Goal: Task Accomplishment & Management: Use online tool/utility

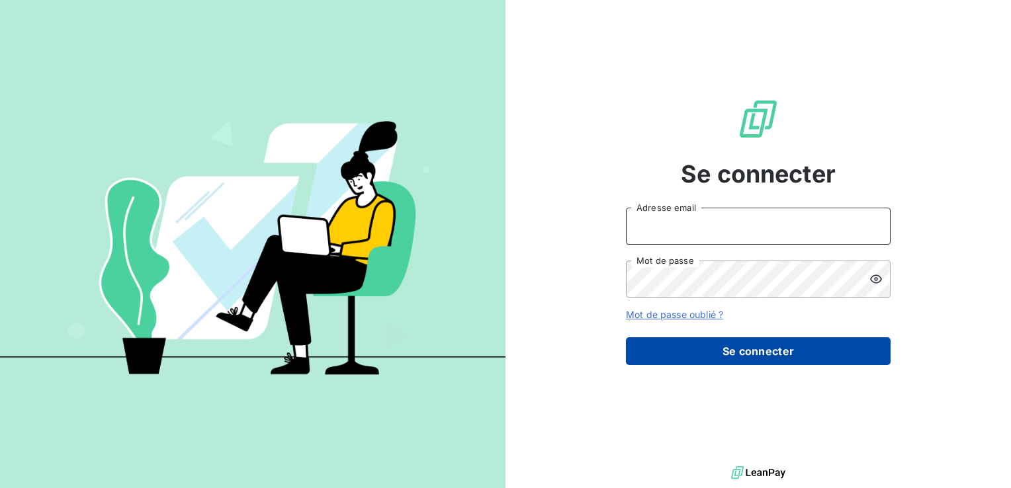
type input "[PERSON_NAME][EMAIL_ADDRESS][PERSON_NAME][DOMAIN_NAME]"
click at [719, 347] on button "Se connecter" at bounding box center [758, 351] width 265 height 28
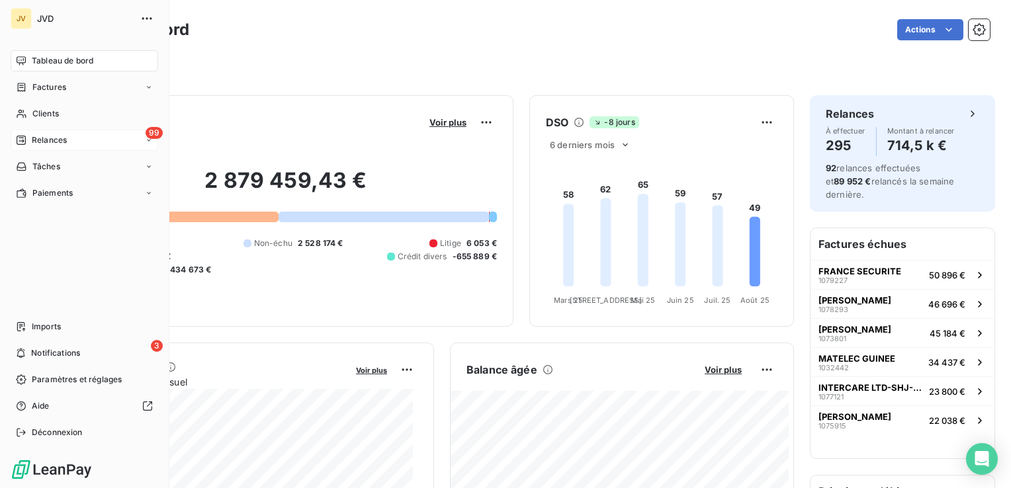
click at [33, 137] on span "Relances" at bounding box center [49, 140] width 35 height 12
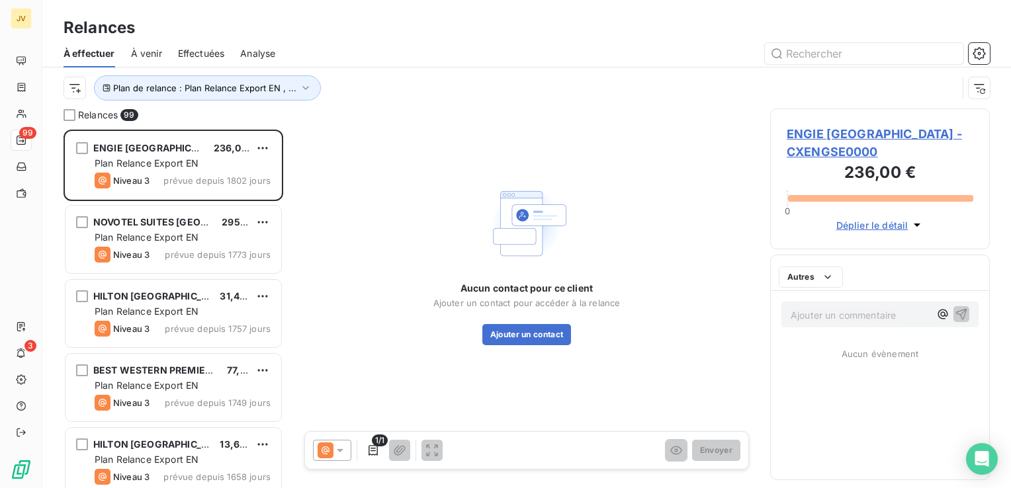
scroll to position [349, 209]
click at [808, 58] on input "text" at bounding box center [864, 53] width 198 height 21
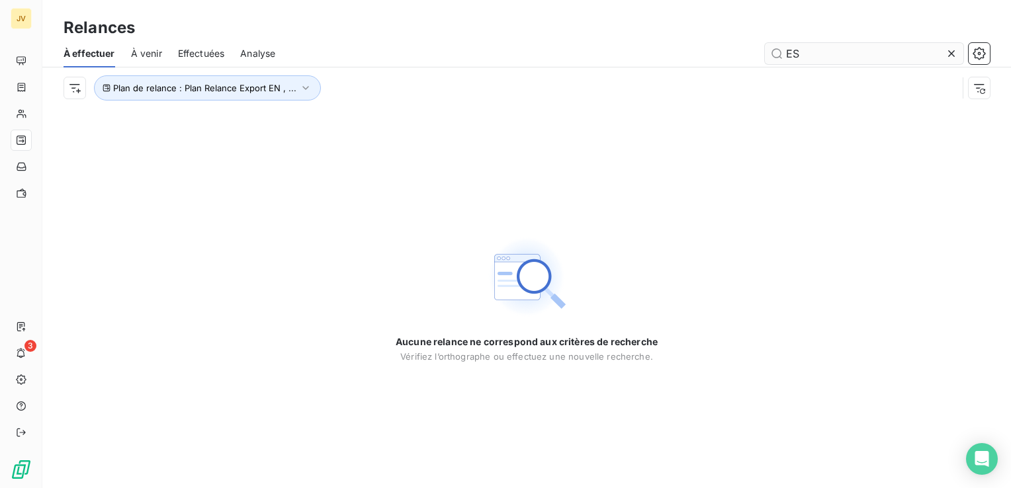
type input "E"
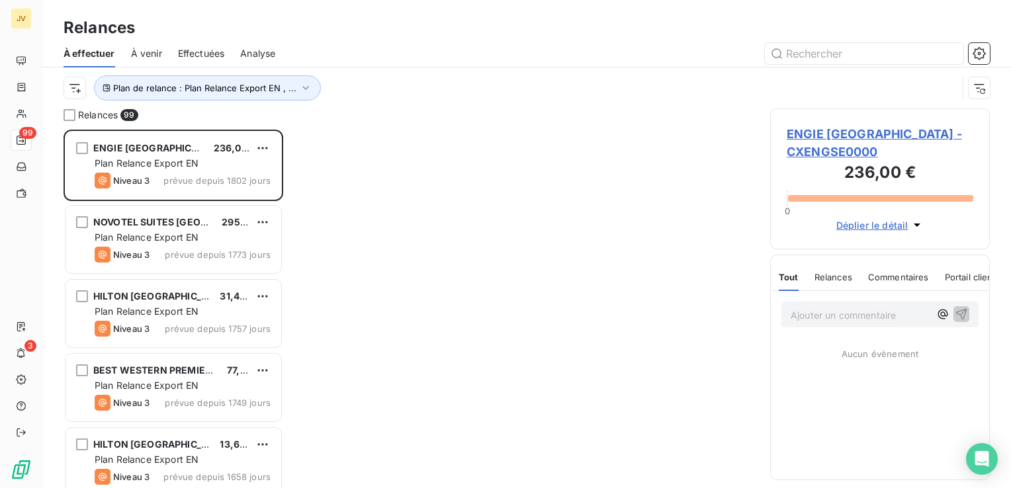
scroll to position [349, 209]
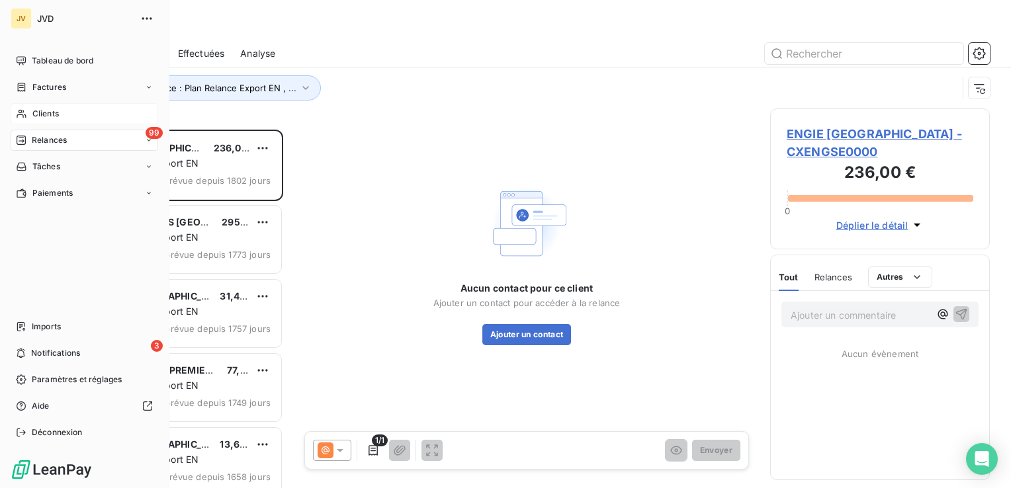
click at [63, 118] on div "Clients" at bounding box center [85, 113] width 148 height 21
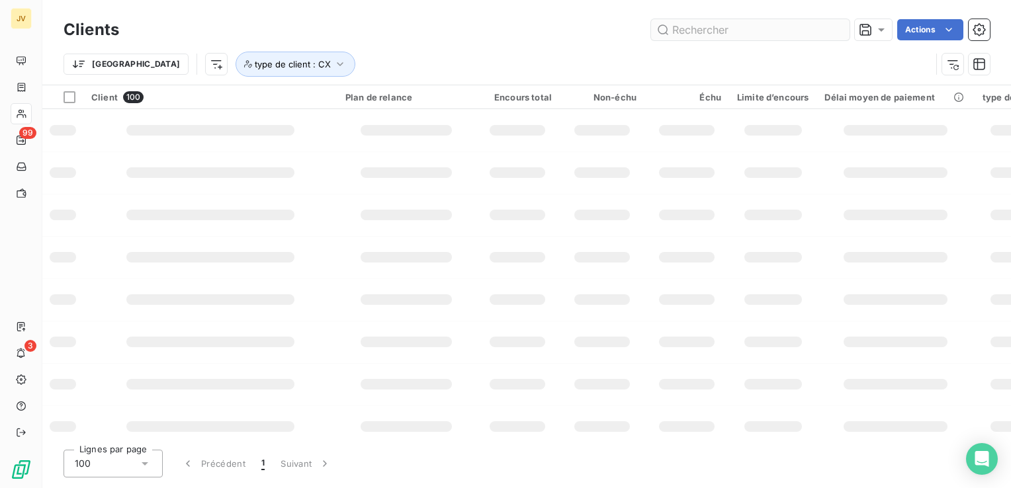
click at [783, 40] on input "text" at bounding box center [750, 29] width 198 height 21
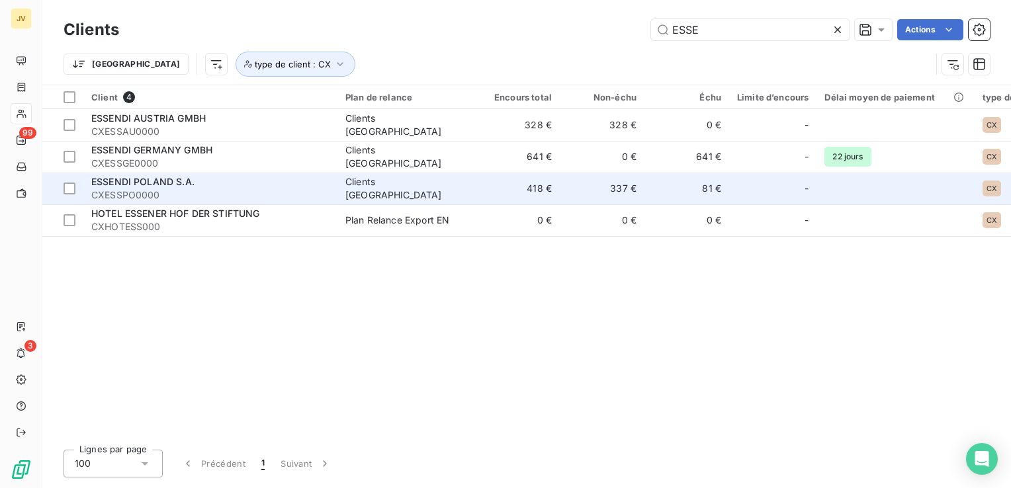
type input "ESSE"
click at [146, 181] on span "ESSENDI POLAND S.A." at bounding box center [142, 181] width 103 height 11
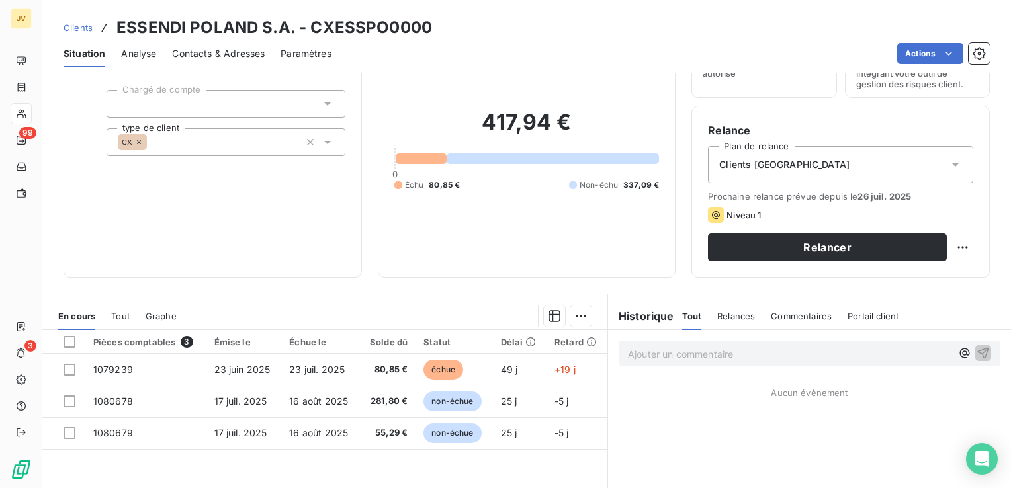
scroll to position [75, 0]
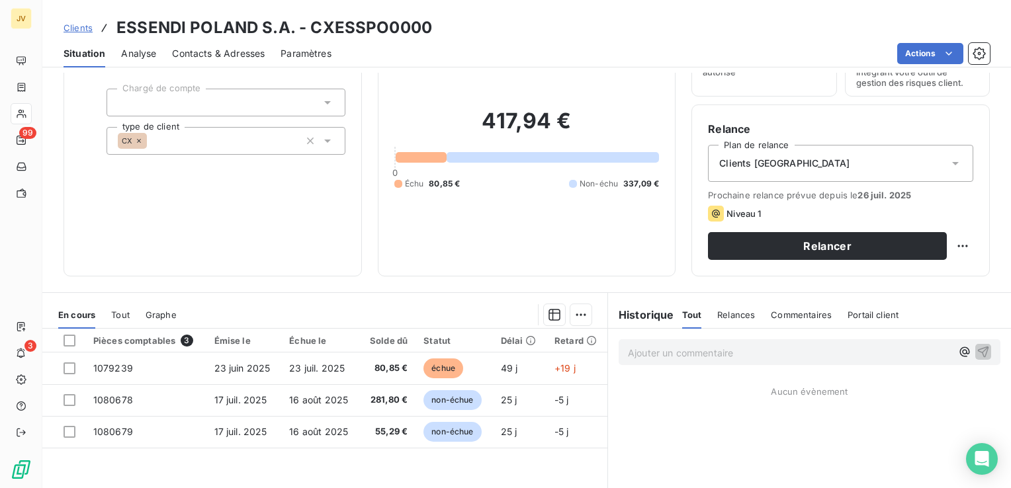
click at [873, 164] on div "Clients [GEOGRAPHIC_DATA]" at bounding box center [840, 163] width 265 height 37
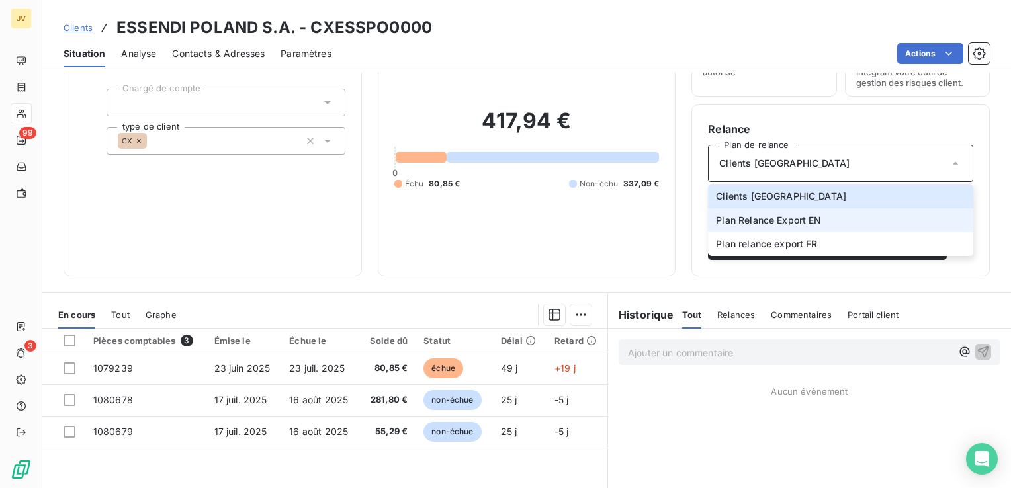
click at [771, 229] on li "Plan Relance Export EN" at bounding box center [840, 220] width 265 height 24
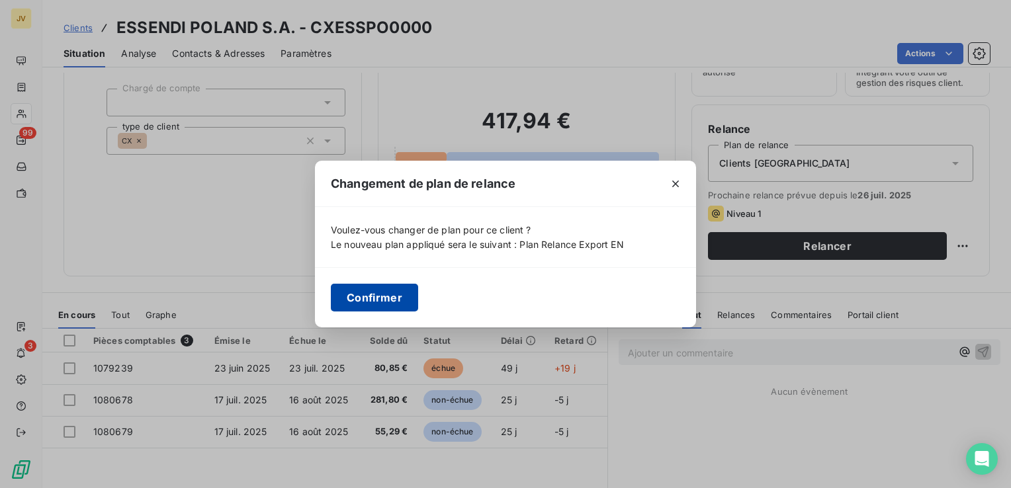
click at [374, 309] on button "Confirmer" at bounding box center [374, 298] width 87 height 28
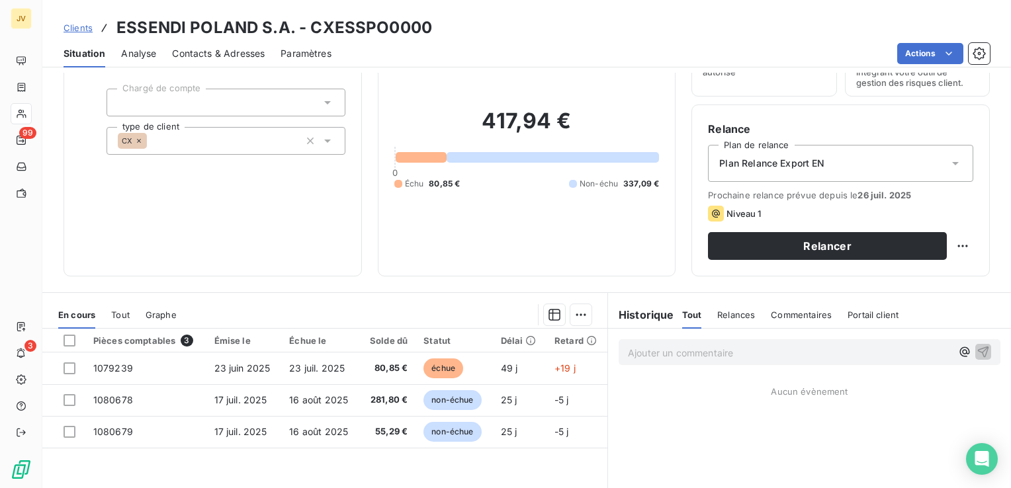
scroll to position [0, 0]
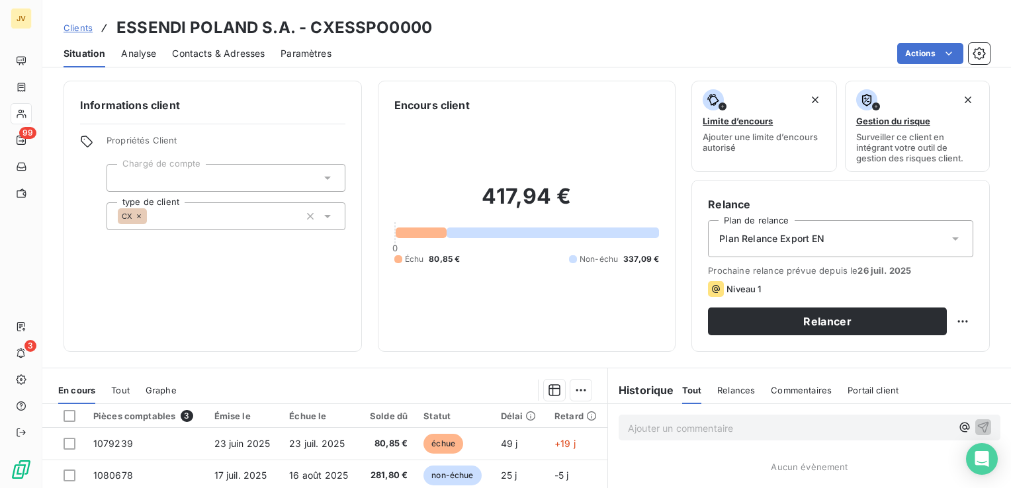
click at [67, 28] on span "Clients" at bounding box center [78, 27] width 29 height 11
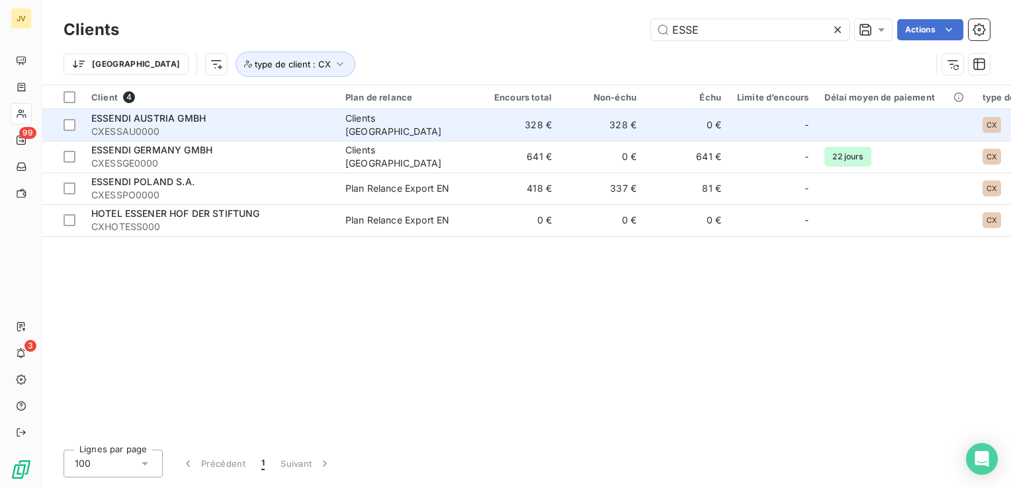
click at [140, 118] on span "ESSENDI AUSTRIA GMBH" at bounding box center [148, 117] width 114 height 11
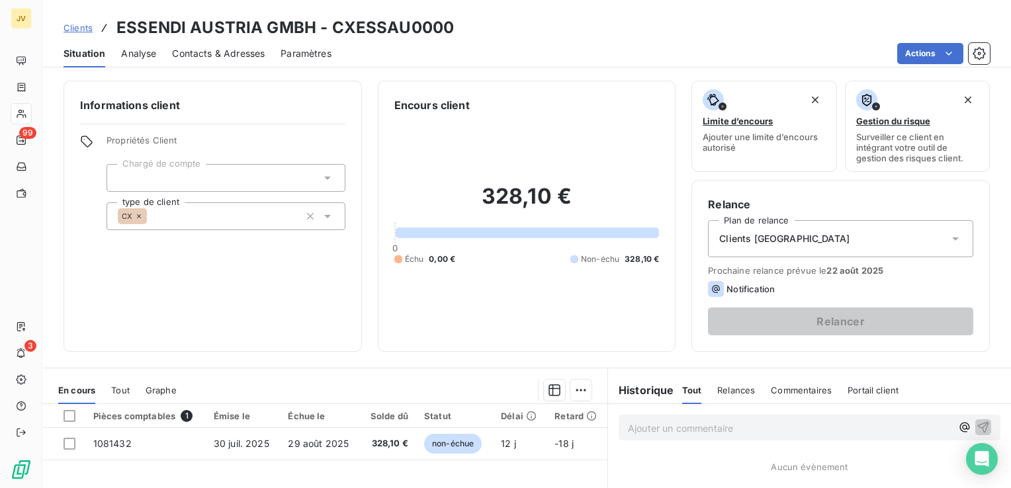
click at [820, 256] on div "Clients [GEOGRAPHIC_DATA]" at bounding box center [840, 238] width 265 height 37
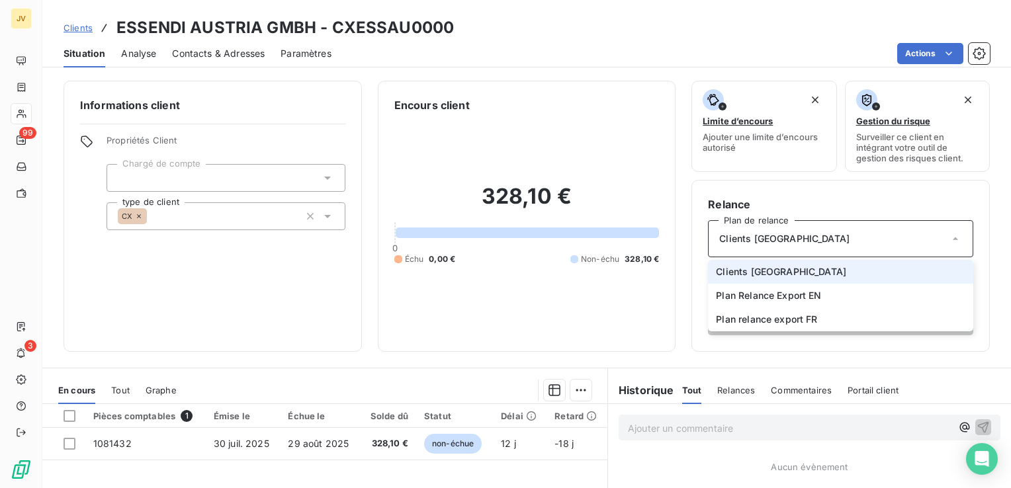
click at [857, 245] on div "Clients [GEOGRAPHIC_DATA]" at bounding box center [840, 238] width 265 height 37
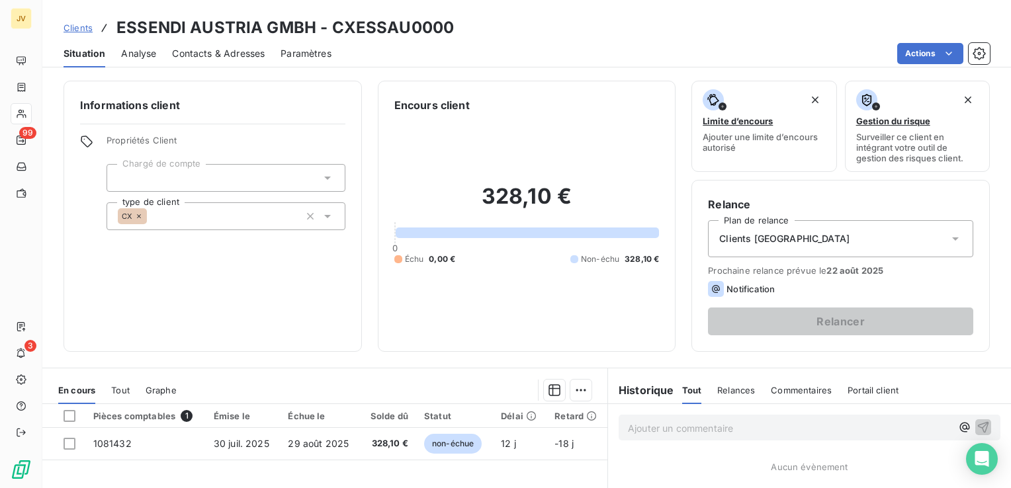
click at [811, 253] on div "Clients [GEOGRAPHIC_DATA]" at bounding box center [840, 238] width 265 height 37
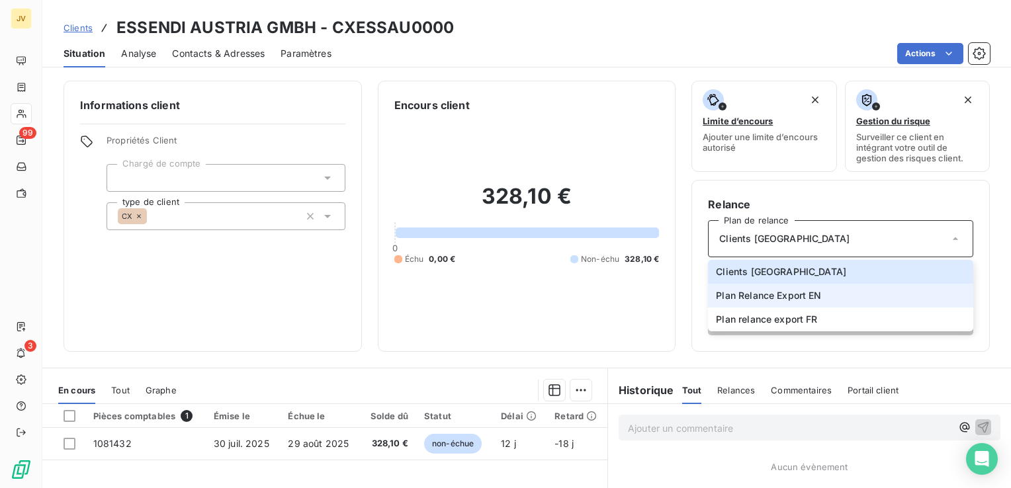
click at [773, 298] on span "Plan Relance Export EN" at bounding box center [768, 295] width 105 height 13
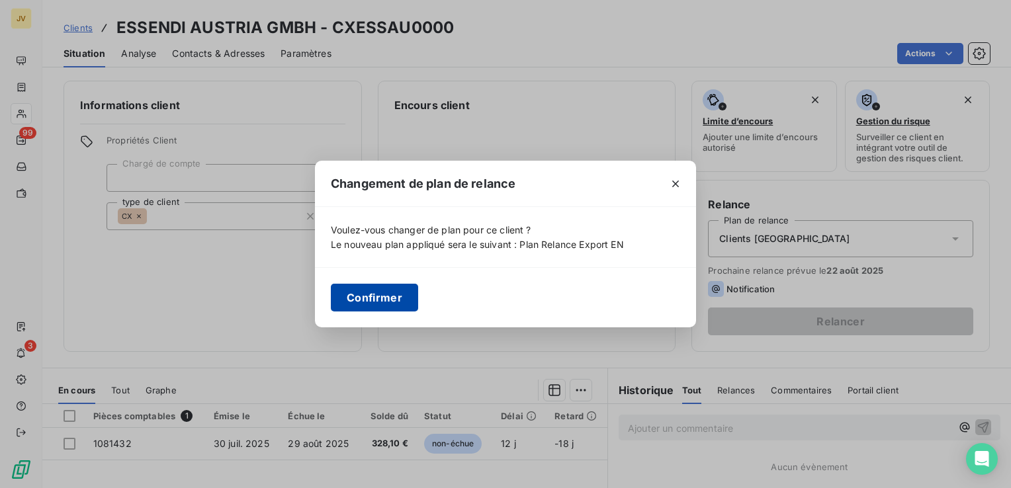
click at [374, 299] on button "Confirmer" at bounding box center [374, 298] width 87 height 28
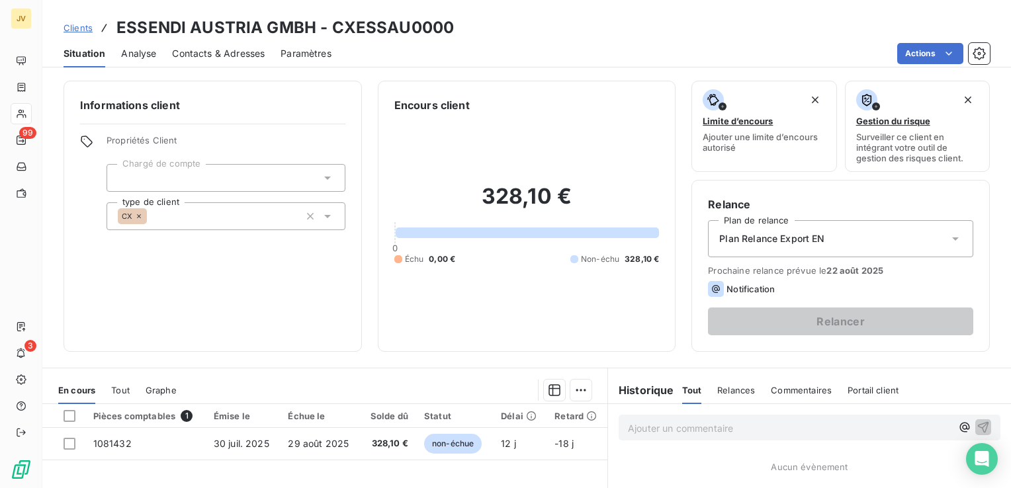
click at [85, 25] on span "Clients" at bounding box center [78, 27] width 29 height 11
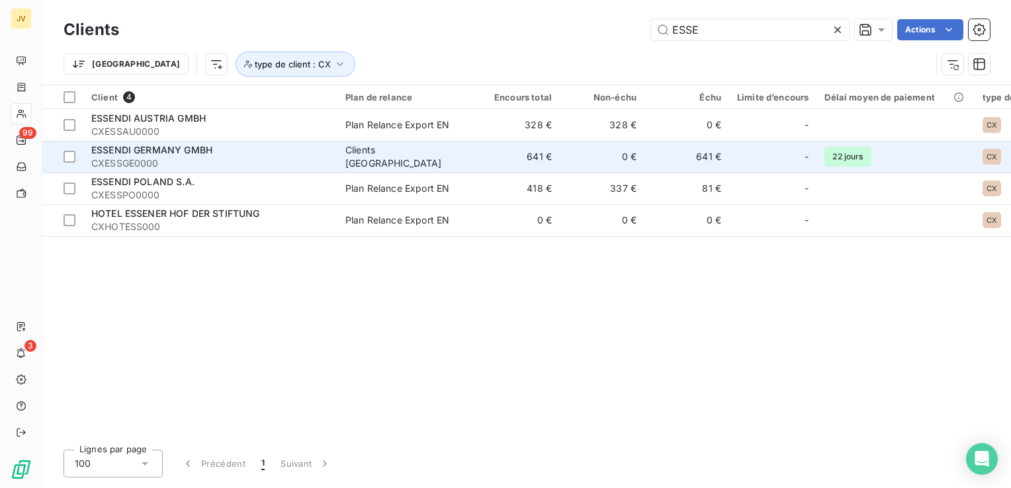
click at [143, 153] on span "ESSENDI GERMANY GMBH" at bounding box center [151, 149] width 121 height 11
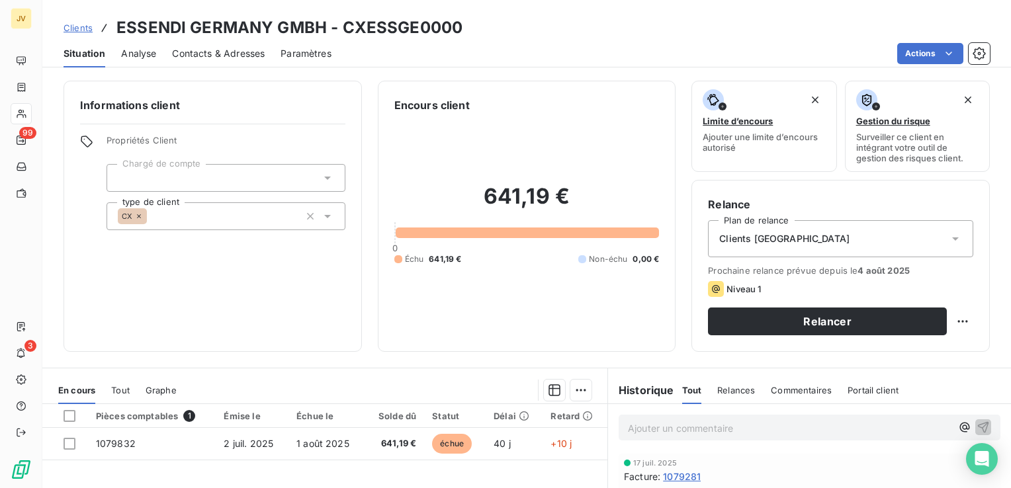
click at [768, 253] on div "Clients [GEOGRAPHIC_DATA]" at bounding box center [840, 238] width 265 height 37
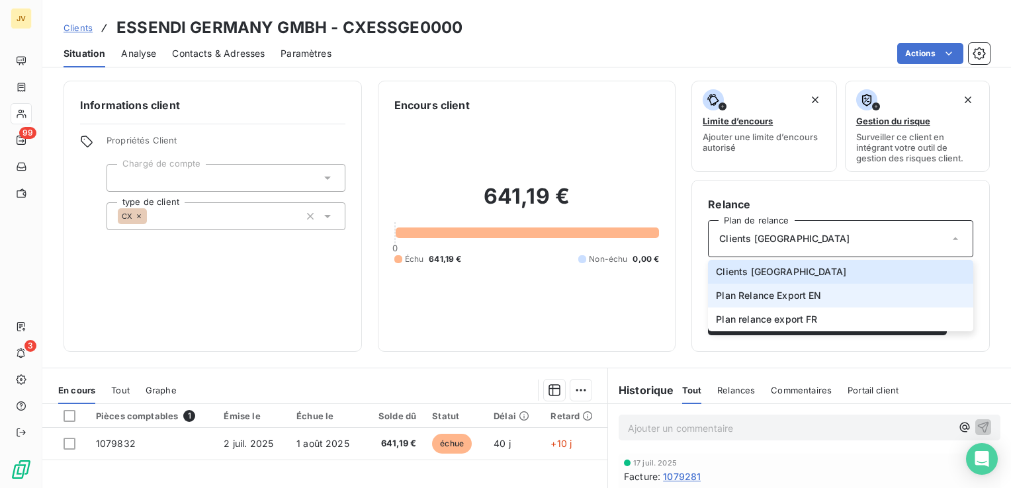
click at [823, 294] on li "Plan Relance Export EN" at bounding box center [840, 296] width 265 height 24
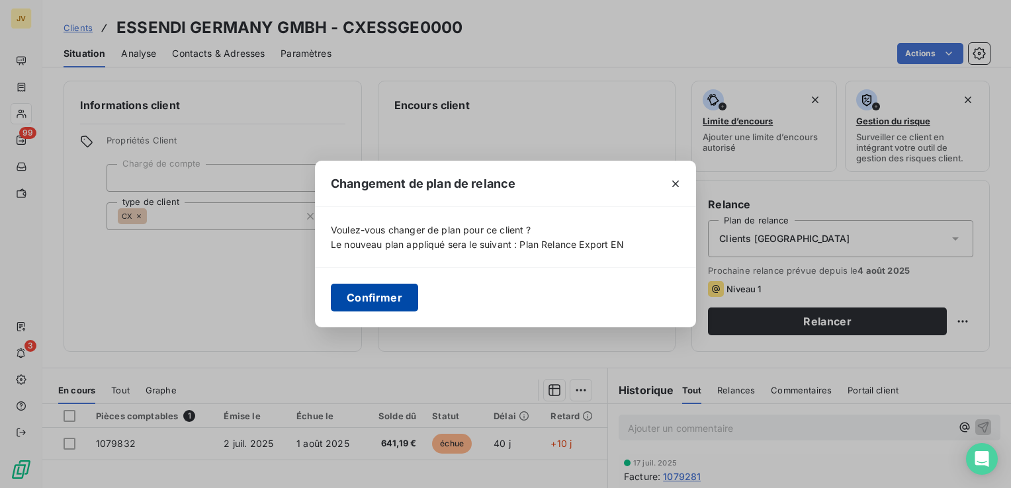
click at [364, 306] on button "Confirmer" at bounding box center [374, 298] width 87 height 28
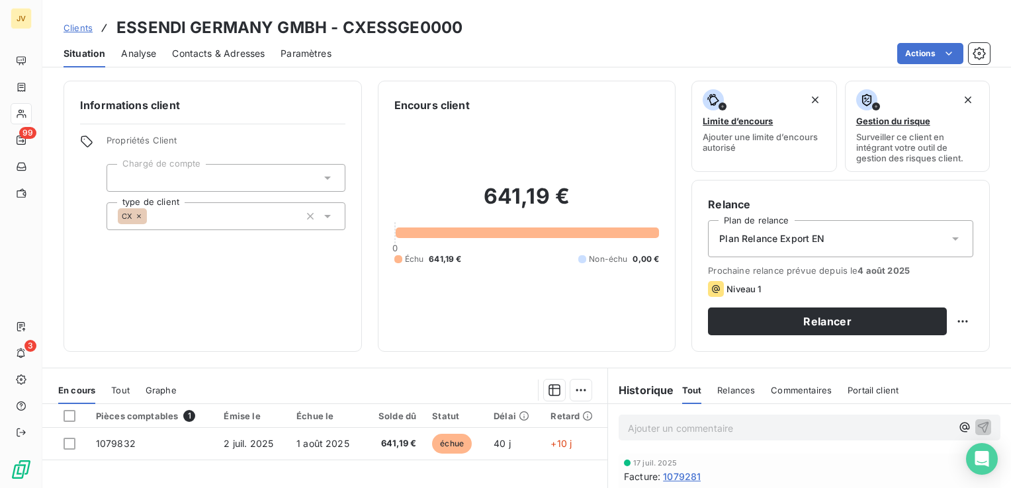
click at [81, 32] on span "Clients" at bounding box center [78, 27] width 29 height 11
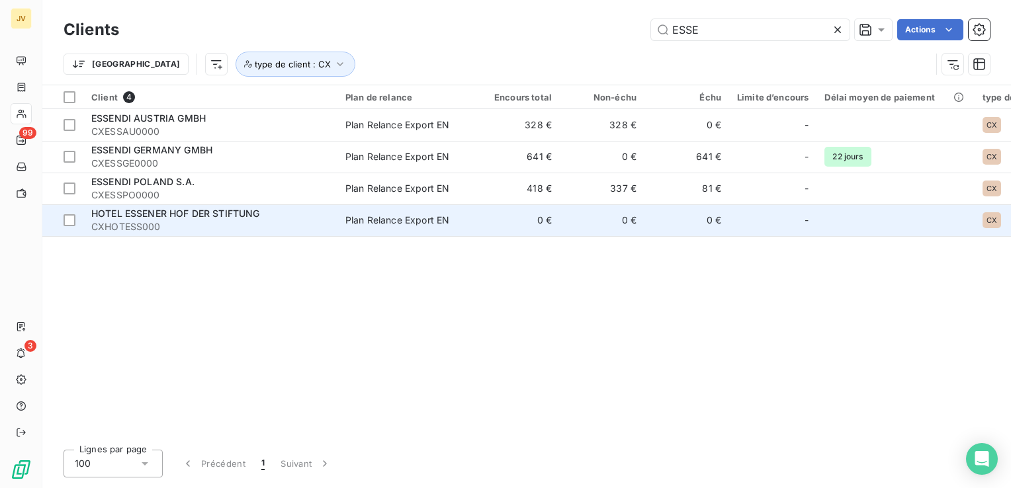
click at [253, 204] on td "HOTEL ESSENER HOF DER STIFTUNG CXHOTESS000" at bounding box center [210, 220] width 254 height 32
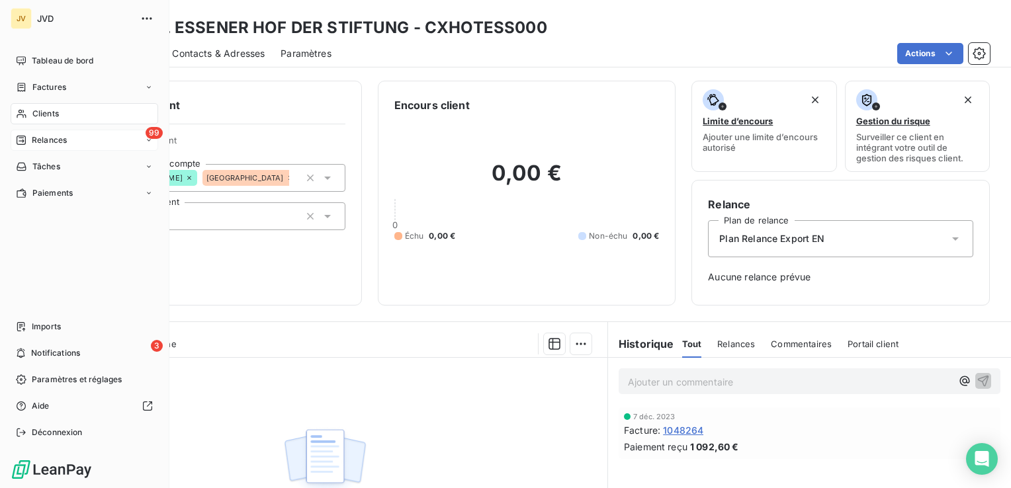
click at [56, 136] on span "Relances" at bounding box center [49, 140] width 35 height 12
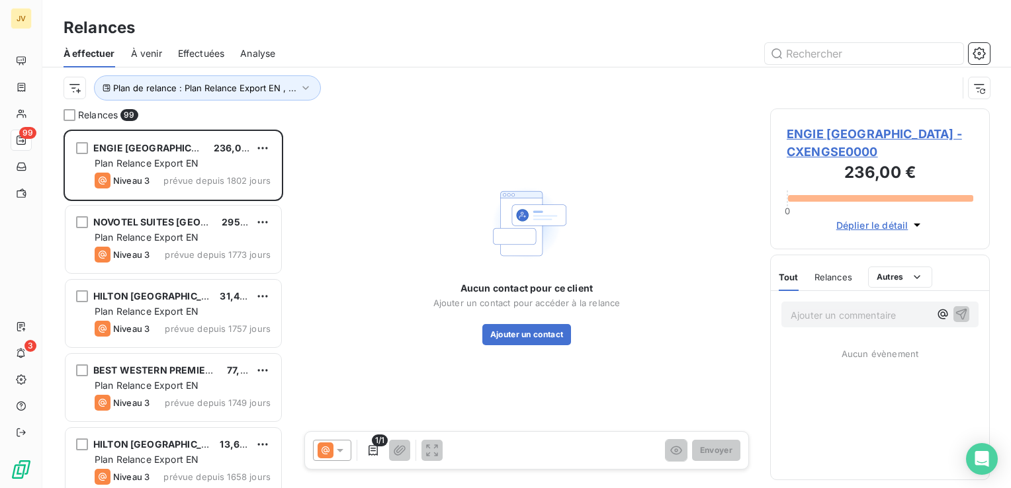
scroll to position [349, 209]
click at [830, 58] on input "E" at bounding box center [864, 53] width 198 height 21
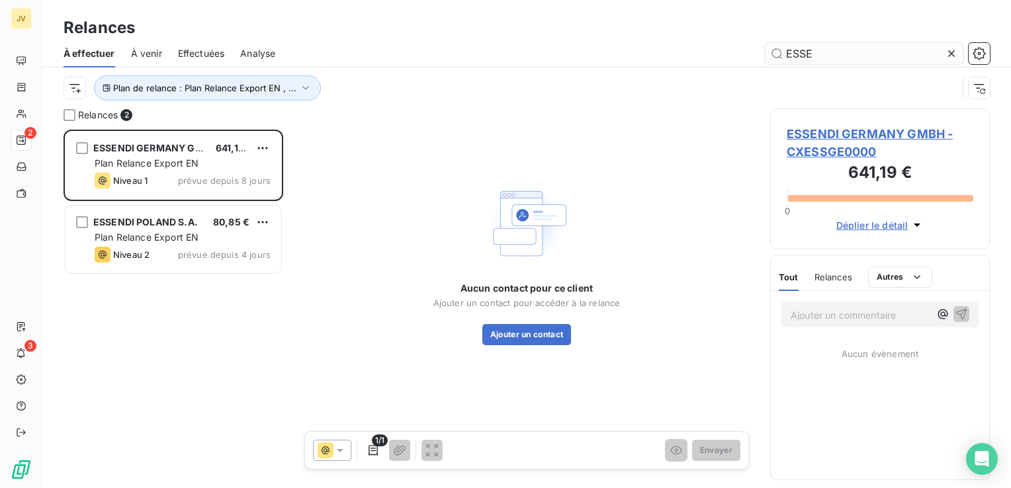
scroll to position [349, 209]
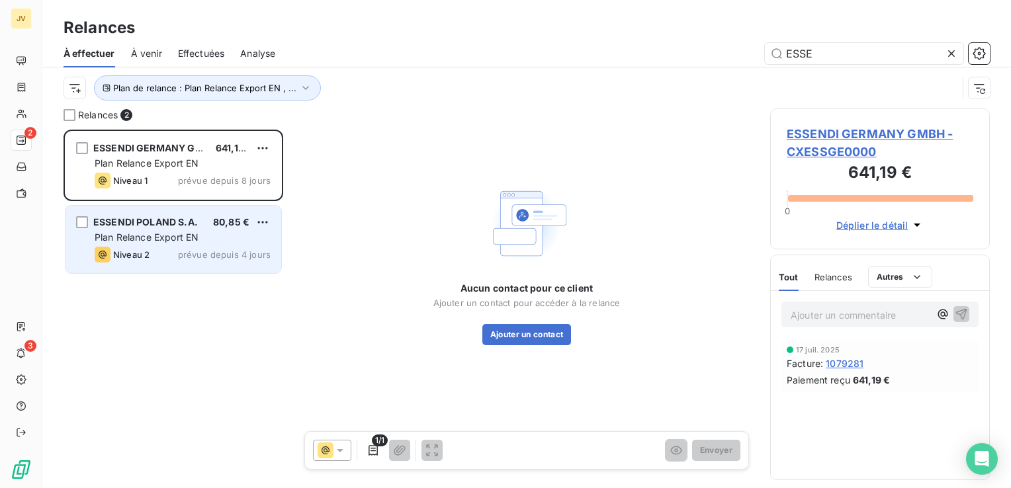
type input "ESSE"
click at [190, 218] on span "ESSENDI POLAND S.A." at bounding box center [145, 221] width 105 height 11
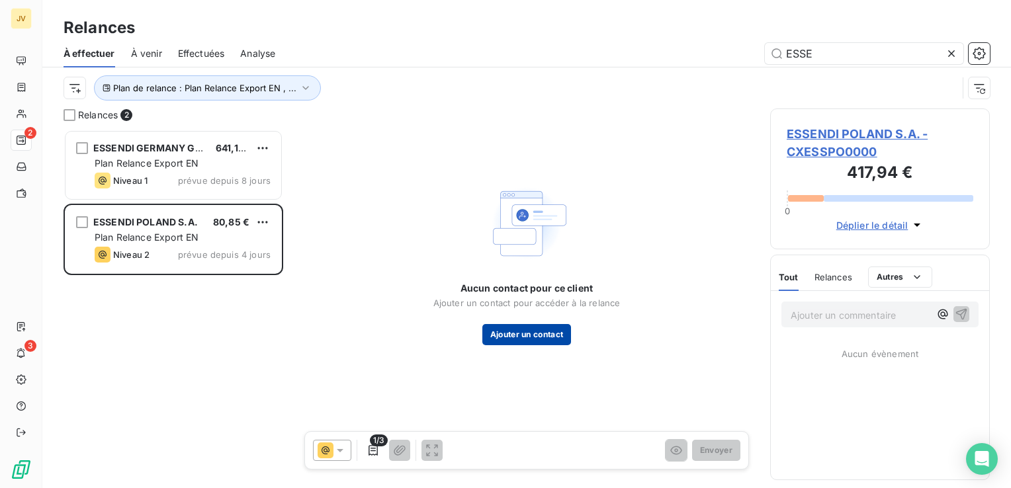
click at [529, 335] on button "Ajouter un contact" at bounding box center [526, 334] width 89 height 21
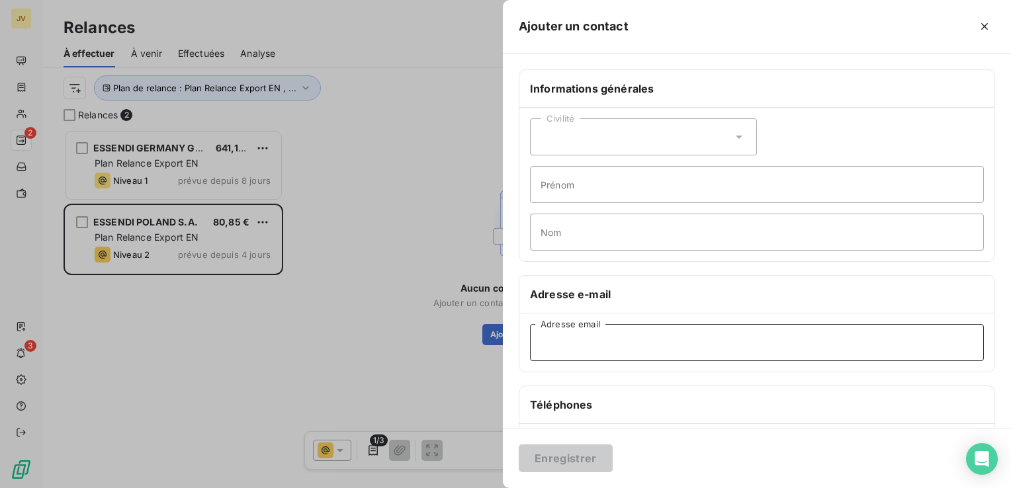
click at [600, 349] on input "Adresse email" at bounding box center [757, 342] width 454 height 37
paste input "[EMAIL_ADDRESS][DOMAIN_NAME]"
type input "[EMAIL_ADDRESS][DOMAIN_NAME]"
click at [553, 460] on button "Enregistrer" at bounding box center [566, 459] width 94 height 28
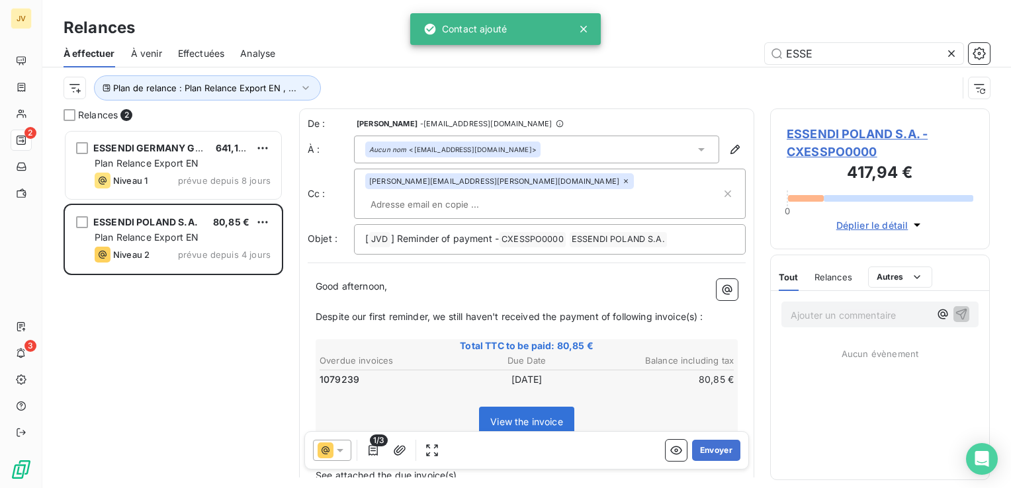
scroll to position [349, 209]
click at [329, 454] on icon at bounding box center [326, 451] width 16 height 16
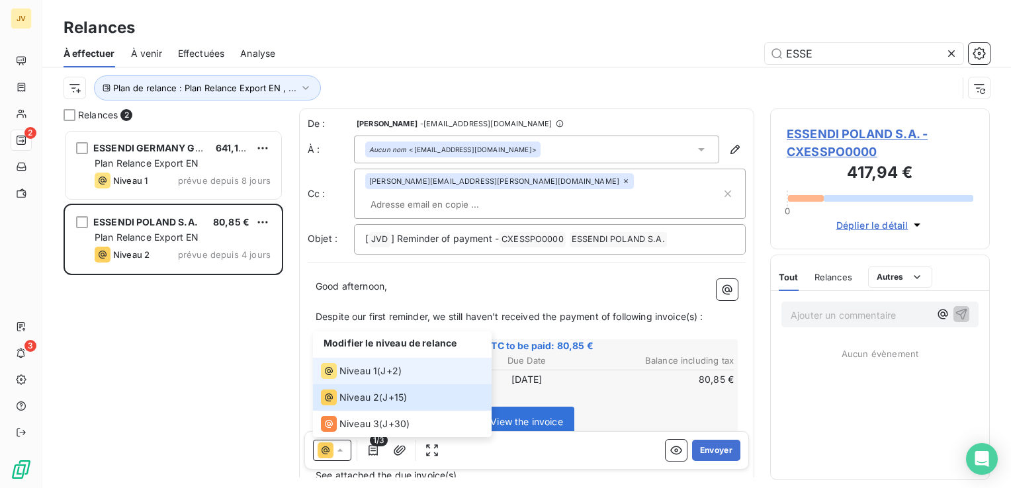
click at [370, 377] on span "Niveau 1" at bounding box center [358, 371] width 38 height 13
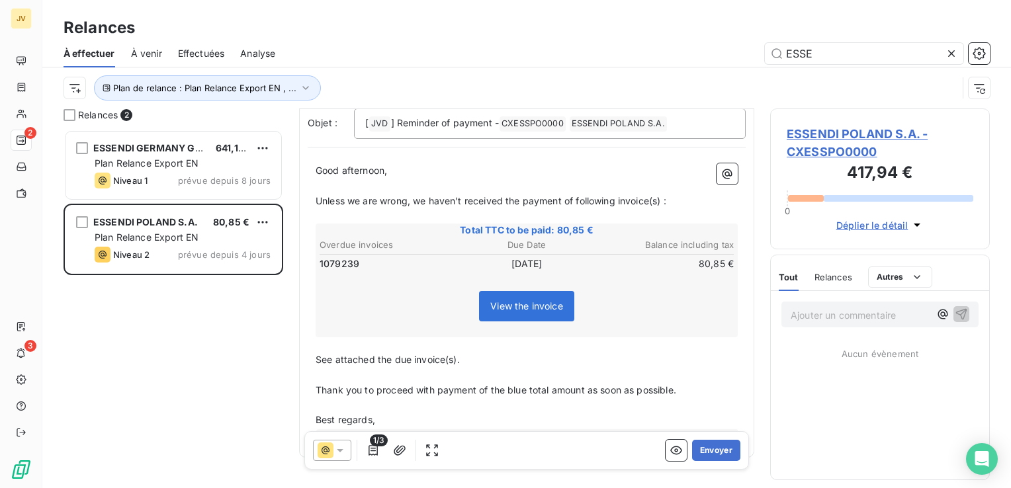
scroll to position [118, 0]
click at [699, 452] on button "Envoyer" at bounding box center [716, 450] width 48 height 21
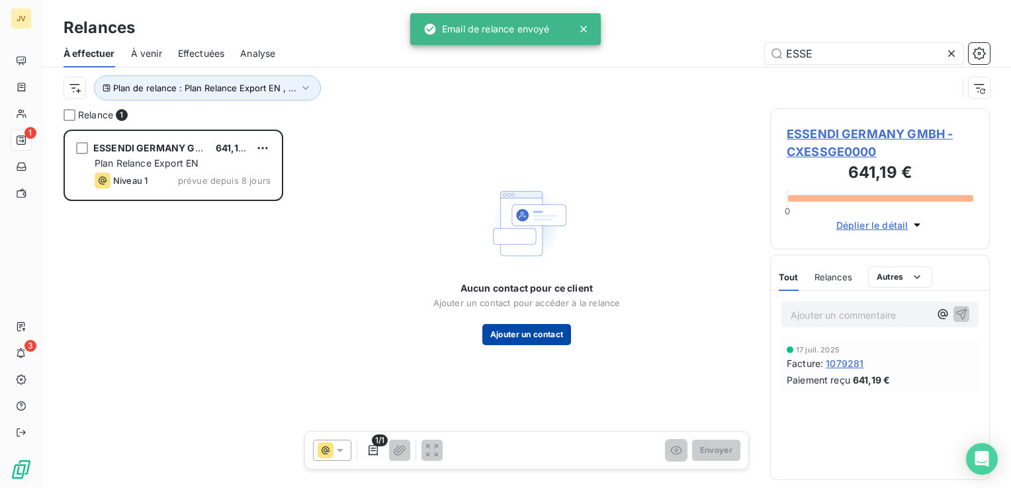
click at [537, 341] on button "Ajouter un contact" at bounding box center [526, 334] width 89 height 21
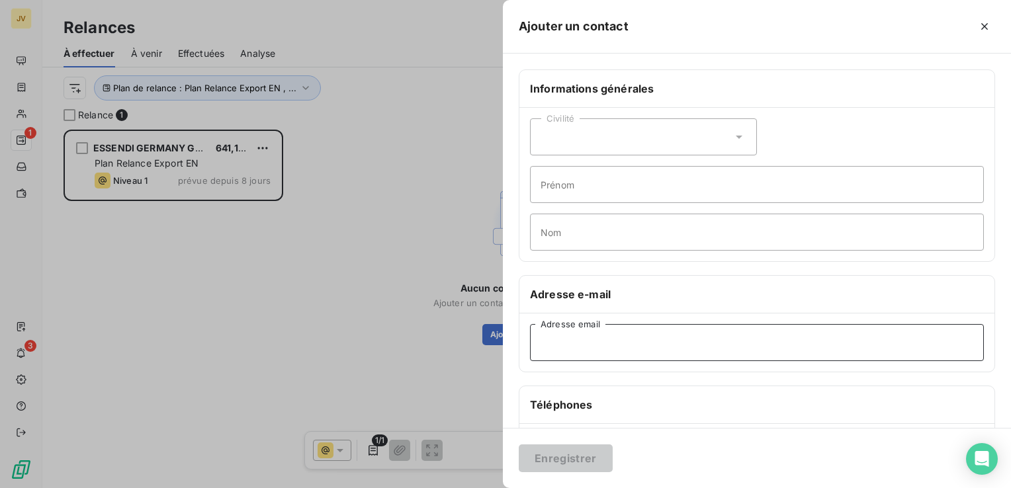
click at [598, 342] on input "Adresse email" at bounding box center [757, 342] width 454 height 37
paste input "[EMAIL_ADDRESS][DOMAIN_NAME]"
type input "[EMAIL_ADDRESS][DOMAIN_NAME]"
click at [544, 452] on button "Enregistrer" at bounding box center [566, 459] width 94 height 28
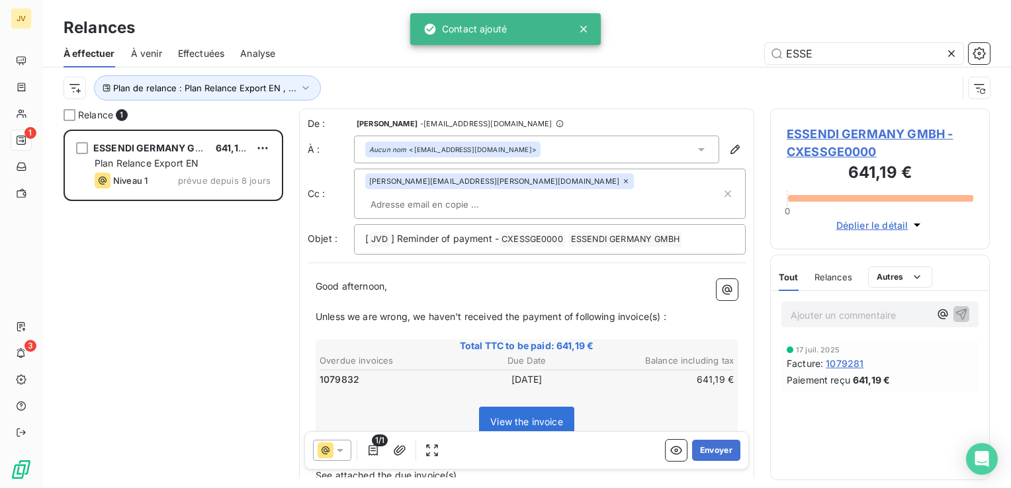
click at [336, 450] on icon at bounding box center [339, 450] width 13 height 13
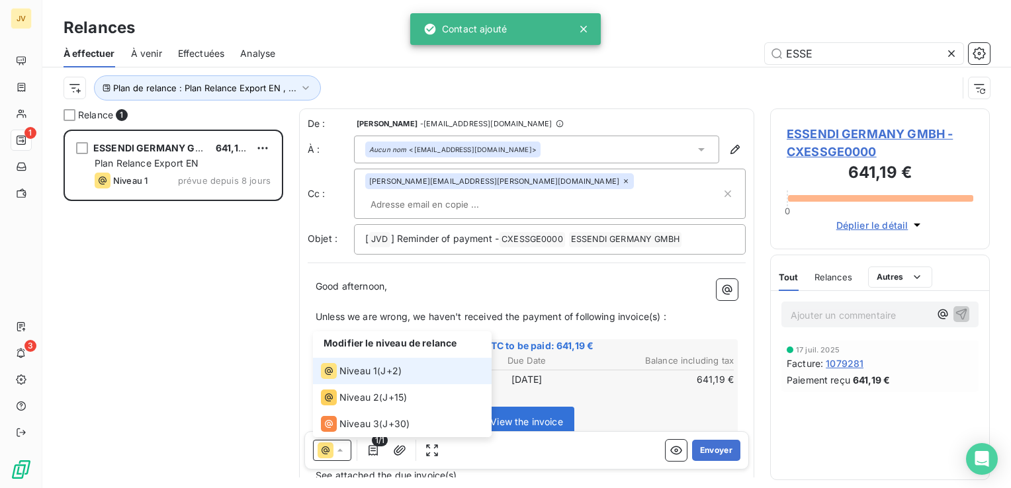
click at [381, 374] on div "Niveau 1 ( J+2 )" at bounding box center [361, 371] width 81 height 16
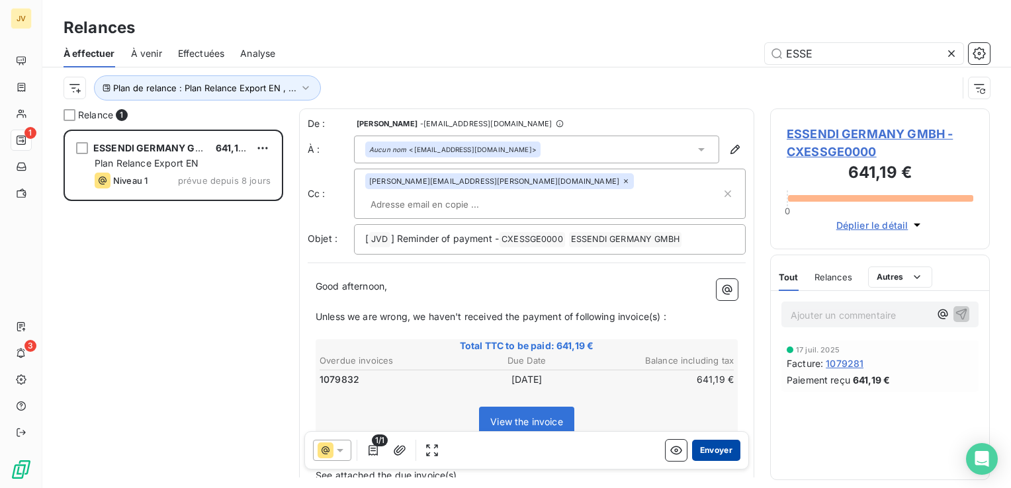
click at [705, 451] on button "Envoyer" at bounding box center [716, 450] width 48 height 21
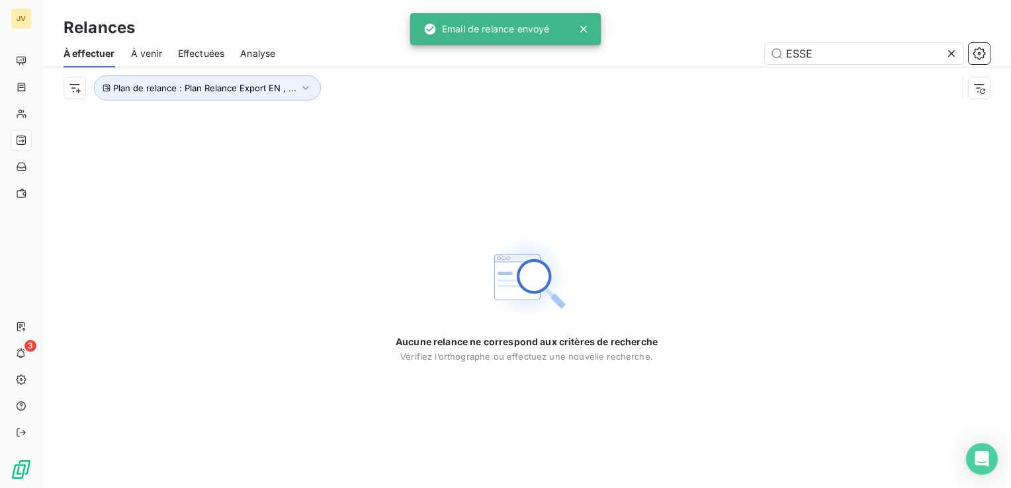
click at [949, 52] on icon at bounding box center [951, 53] width 13 height 13
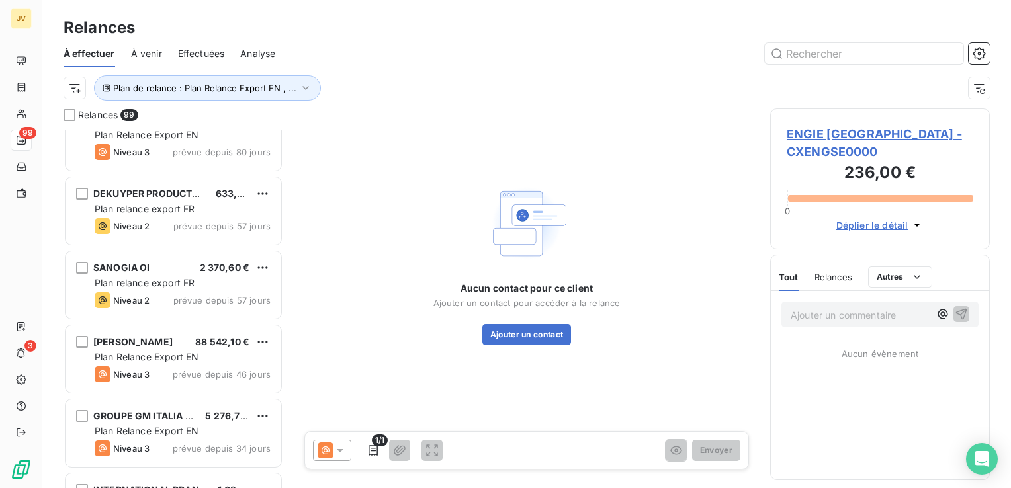
scroll to position [5511, 0]
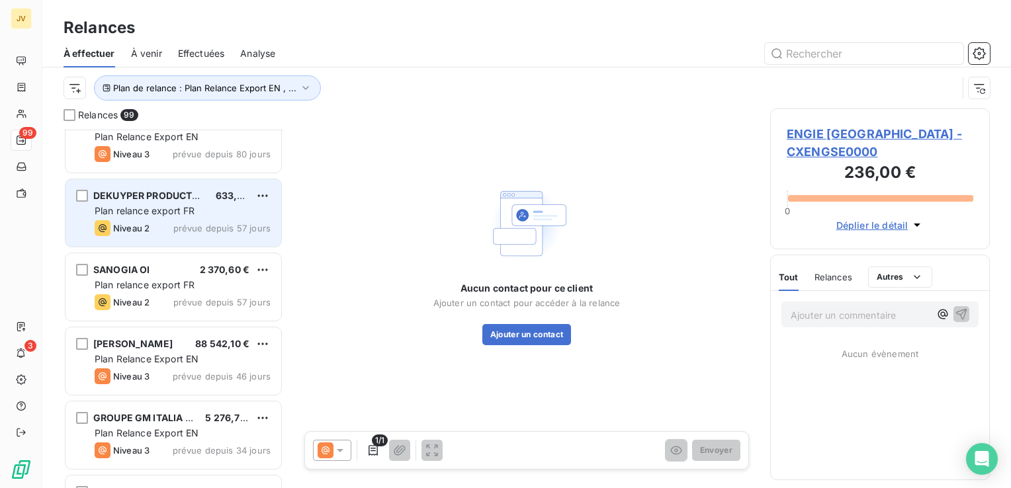
click at [193, 202] on div "DEKUYPER PRODUCTS BVBA 633,61 € Plan relance export FR Niveau 2 prévue depuis 5…" at bounding box center [174, 212] width 216 height 67
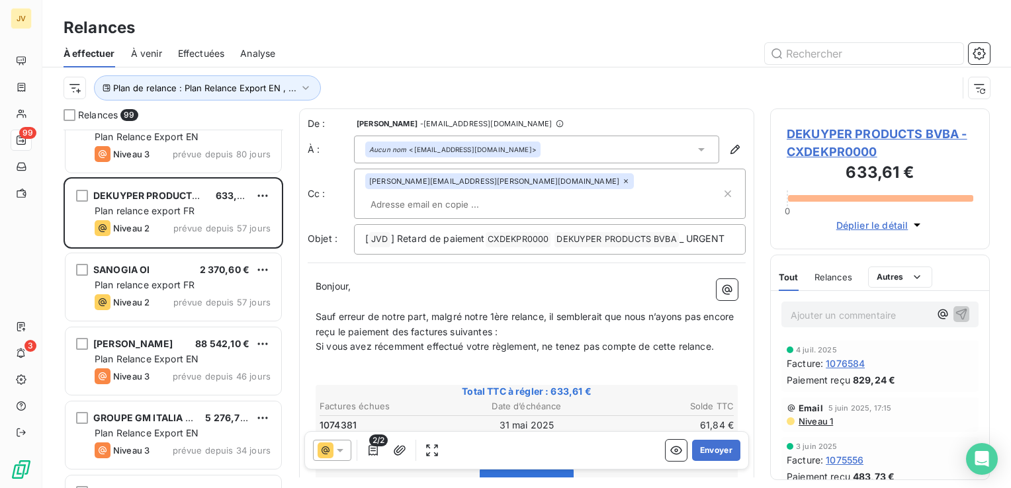
click at [605, 157] on div "Aucun nom <[EMAIL_ADDRESS][DOMAIN_NAME]>" at bounding box center [536, 150] width 365 height 28
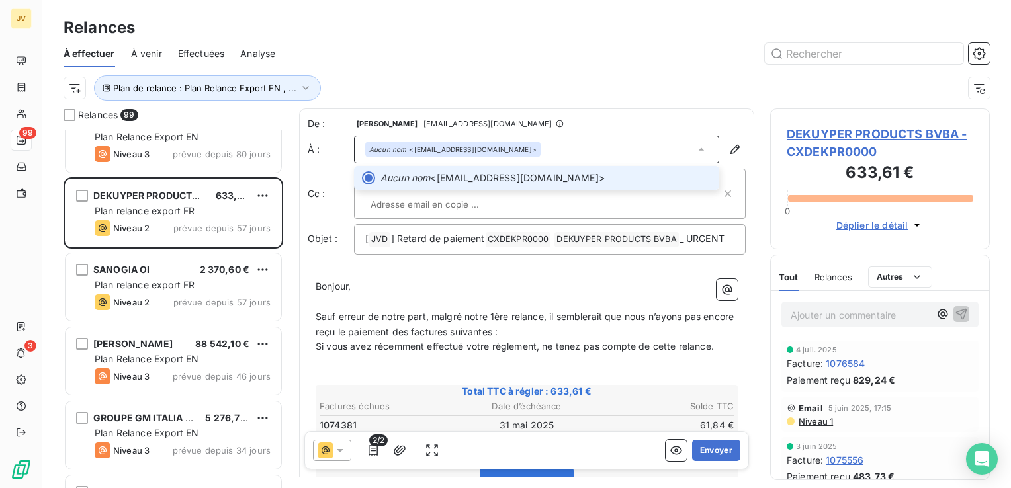
click at [581, 146] on div "Aucun nom <[EMAIL_ADDRESS][DOMAIN_NAME]>" at bounding box center [536, 150] width 365 height 28
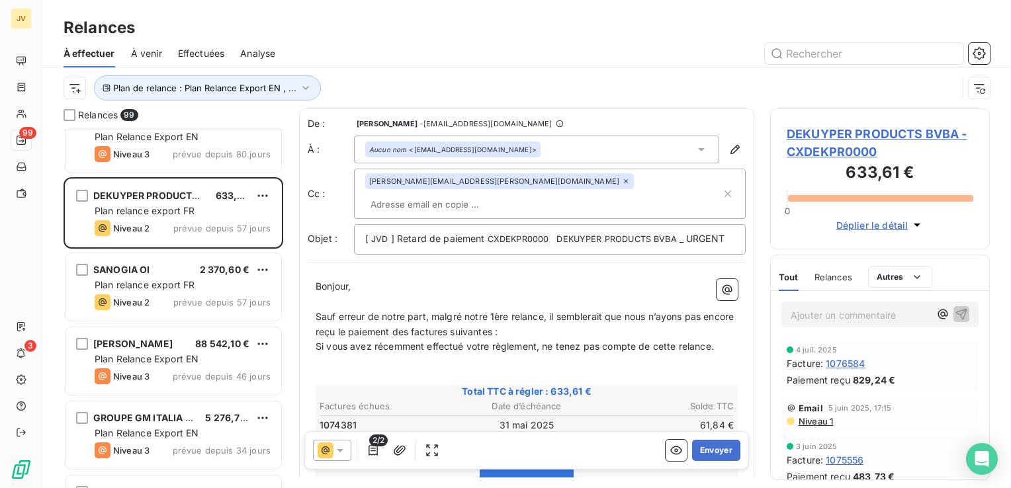
click at [581, 146] on div "Aucun nom <[EMAIL_ADDRESS][DOMAIN_NAME]>" at bounding box center [536, 150] width 365 height 28
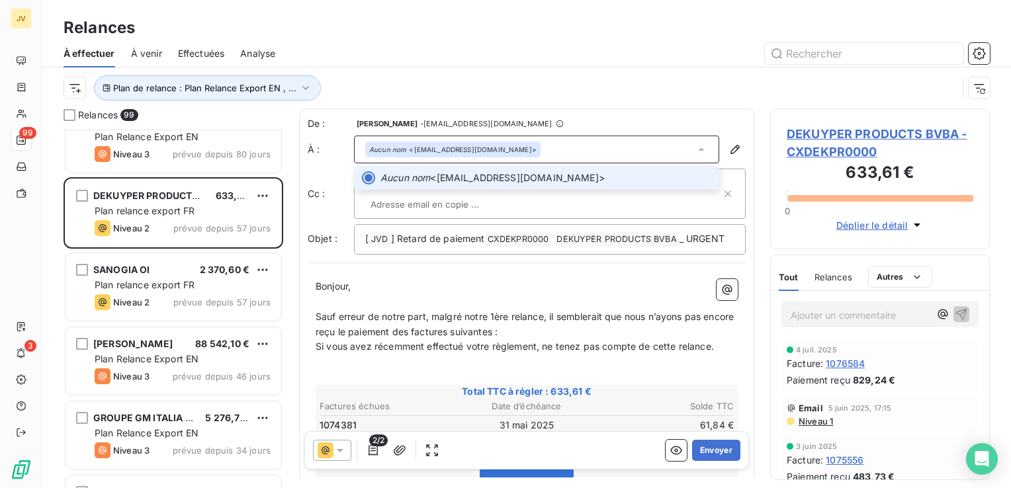
click at [634, 97] on div "Plan de relance : Plan Relance Export EN , ..." at bounding box center [511, 87] width 894 height 25
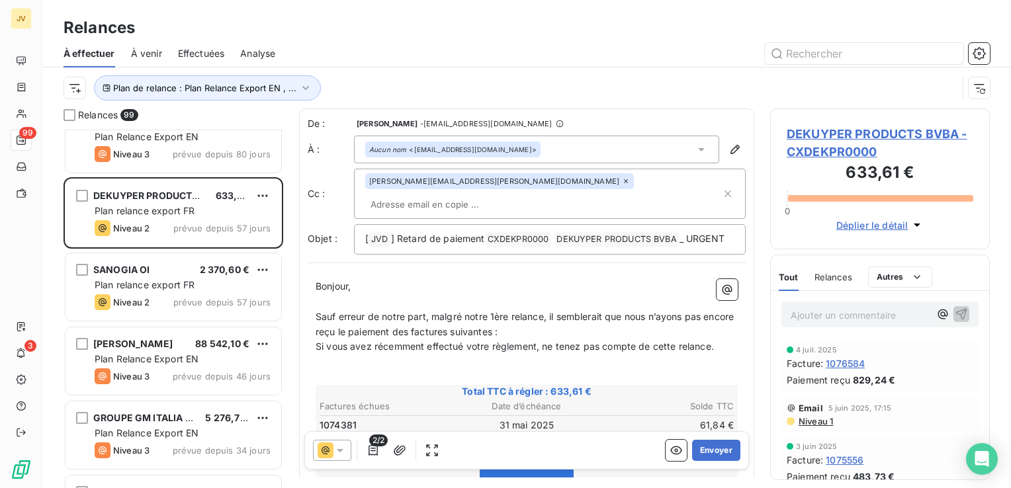
click at [518, 195] on input "text" at bounding box center [441, 205] width 153 height 20
paste input "[EMAIL_ADDRESS][DOMAIN_NAME]"
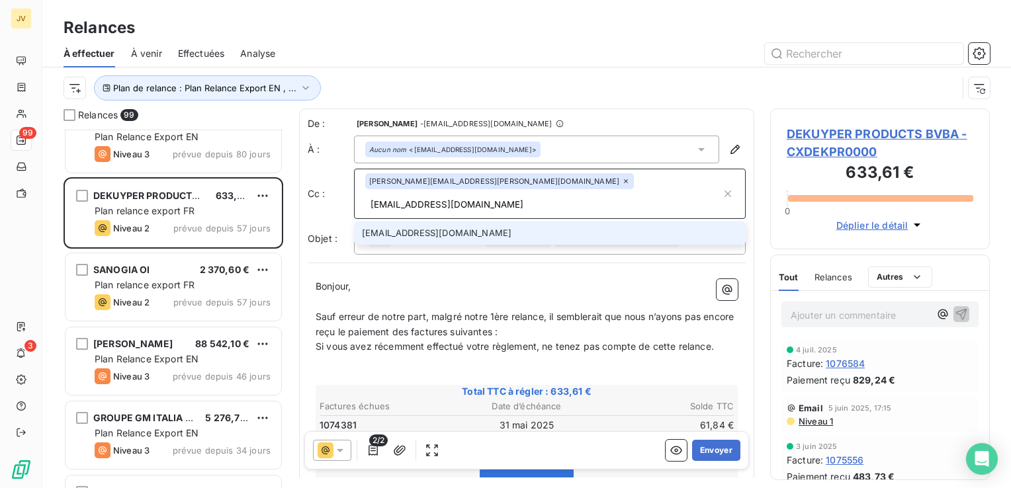
type input "[EMAIL_ADDRESS][DOMAIN_NAME]"
click at [537, 222] on li "[EMAIL_ADDRESS][DOMAIN_NAME]" at bounding box center [550, 233] width 392 height 23
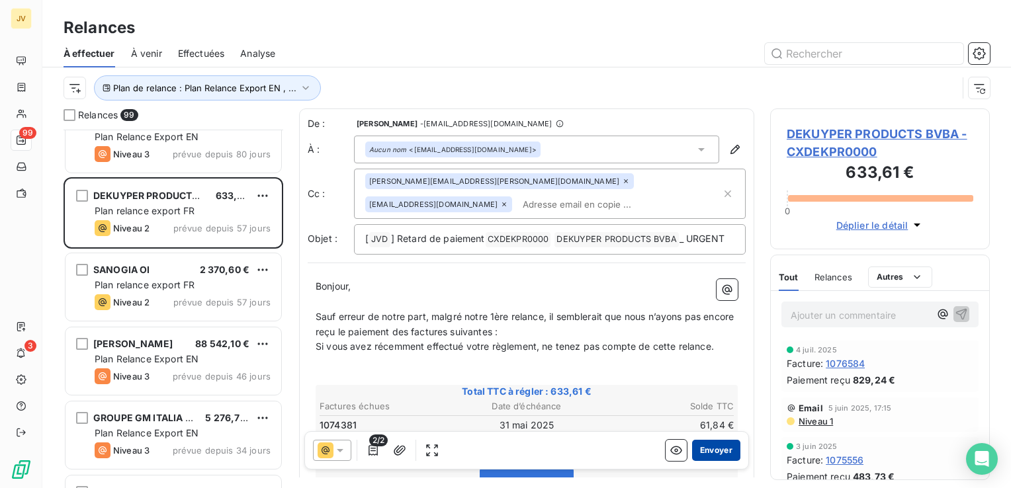
click at [692, 442] on button "Envoyer" at bounding box center [716, 450] width 48 height 21
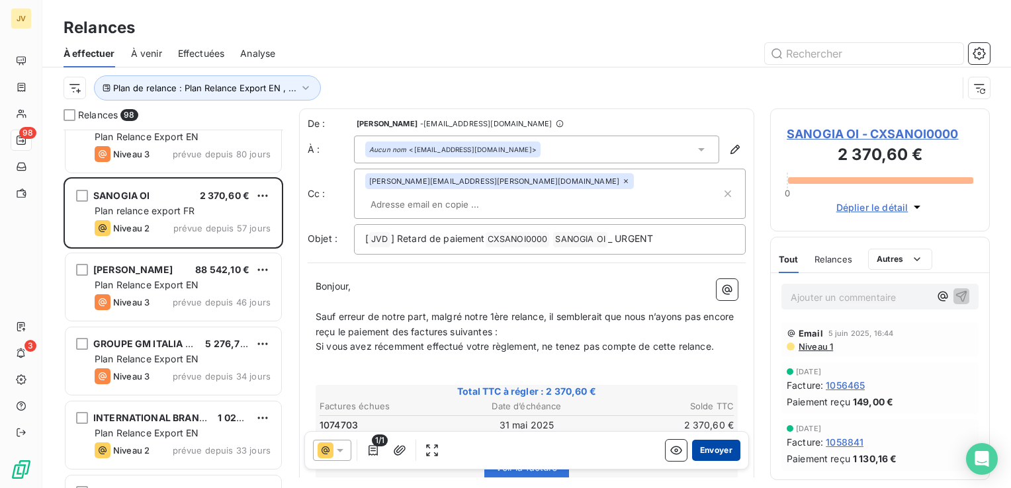
click at [719, 449] on button "Envoyer" at bounding box center [716, 450] width 48 height 21
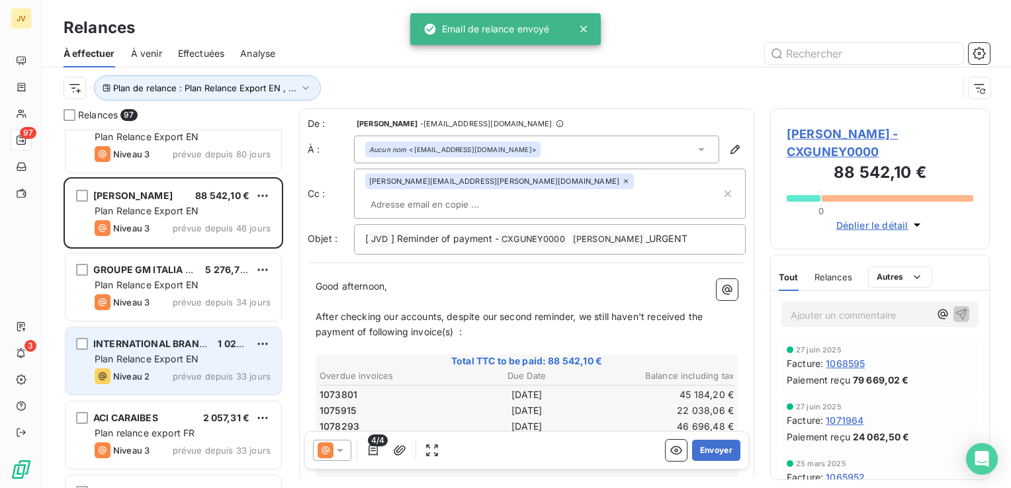
click at [180, 371] on span "prévue depuis 33 jours" at bounding box center [222, 376] width 98 height 11
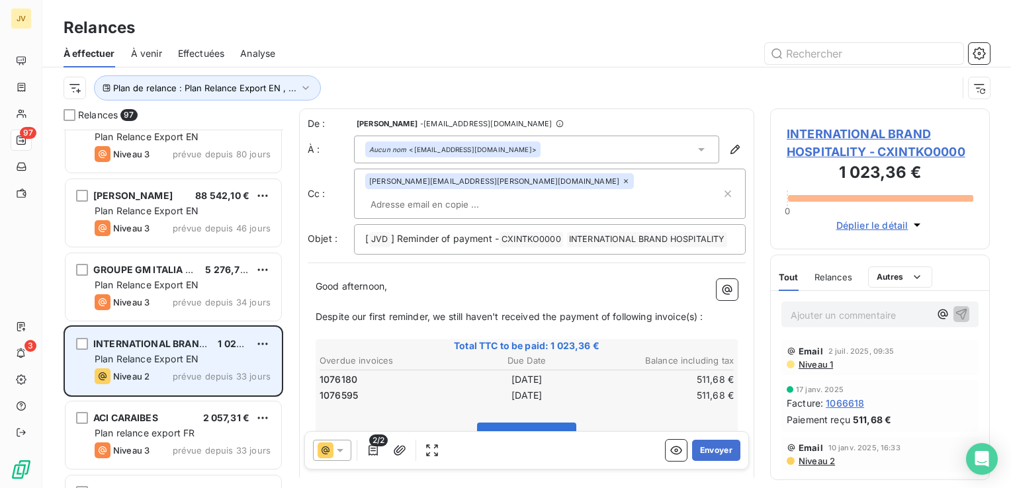
scroll to position [5629, 0]
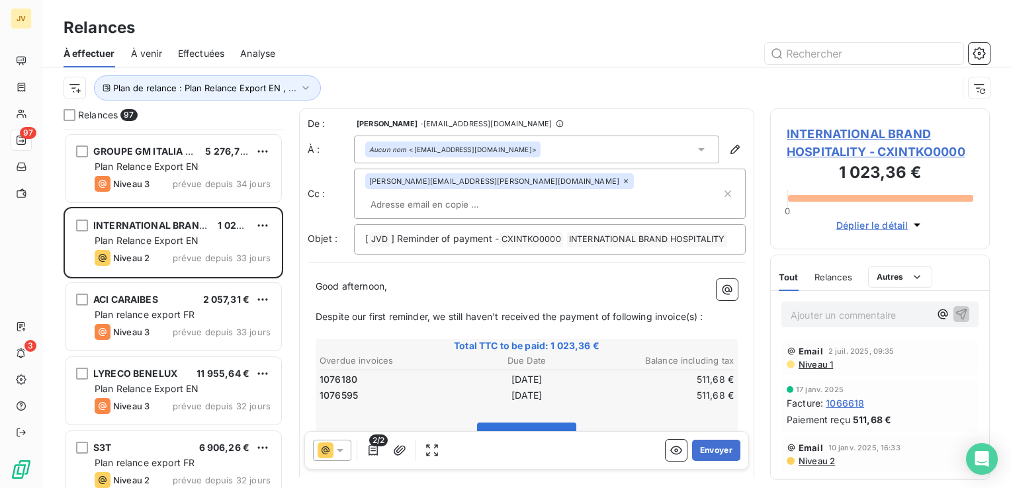
click at [331, 451] on icon at bounding box center [326, 451] width 16 height 16
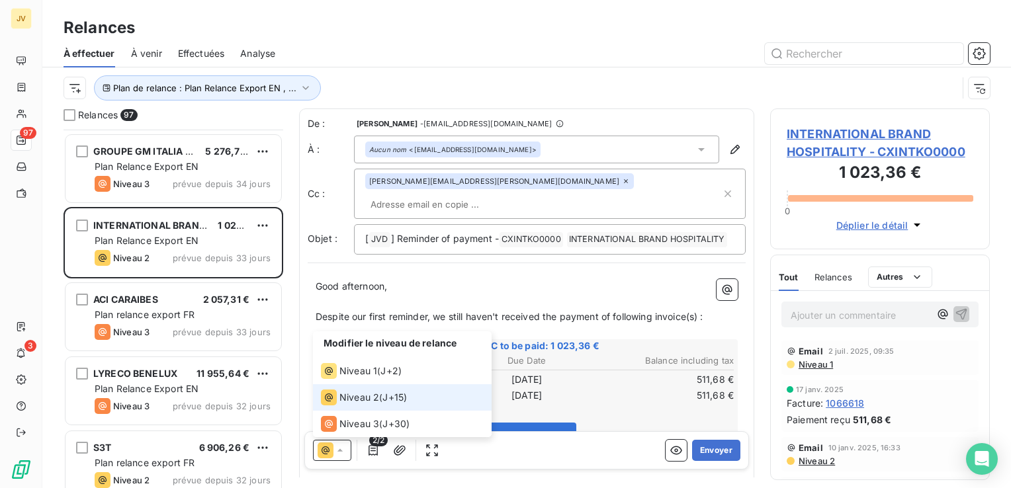
click at [387, 392] on span "J+15 )" at bounding box center [394, 397] width 24 height 13
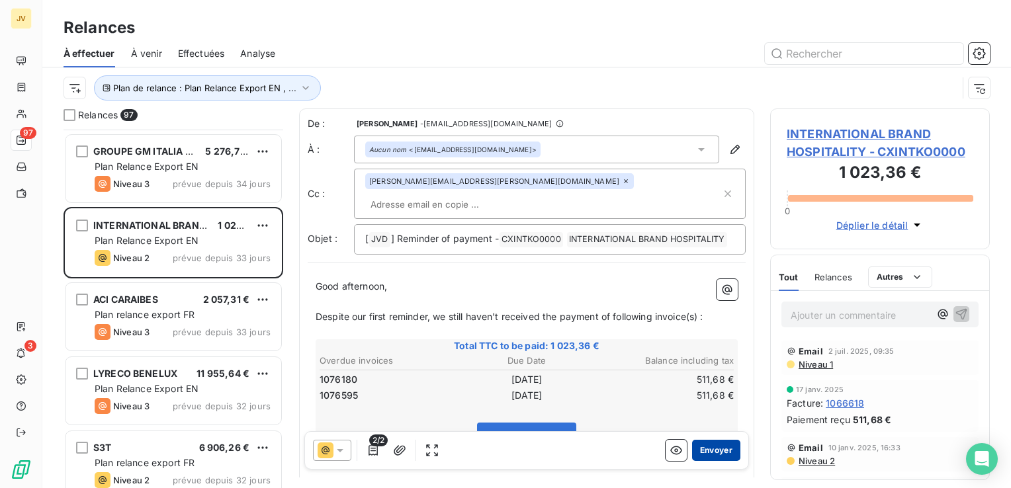
click at [698, 444] on button "Envoyer" at bounding box center [716, 450] width 48 height 21
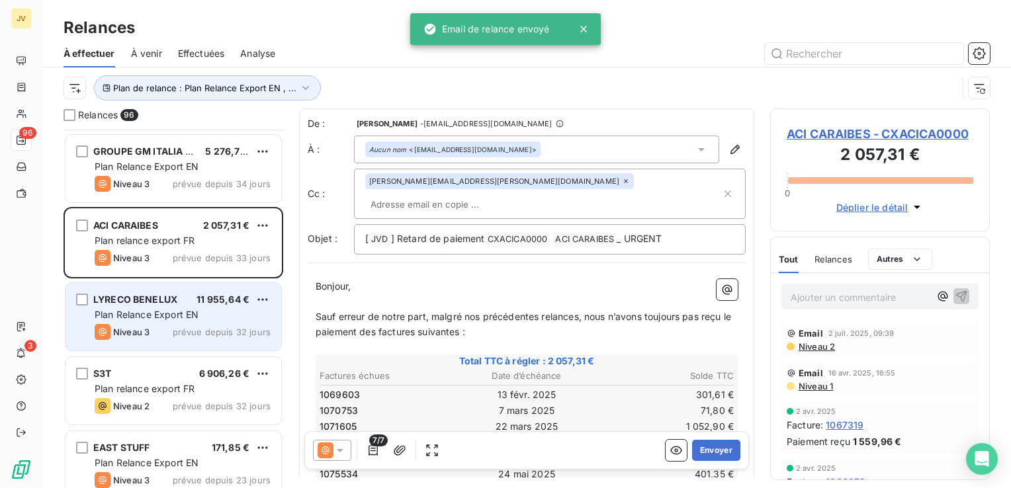
scroll to position [5727, 0]
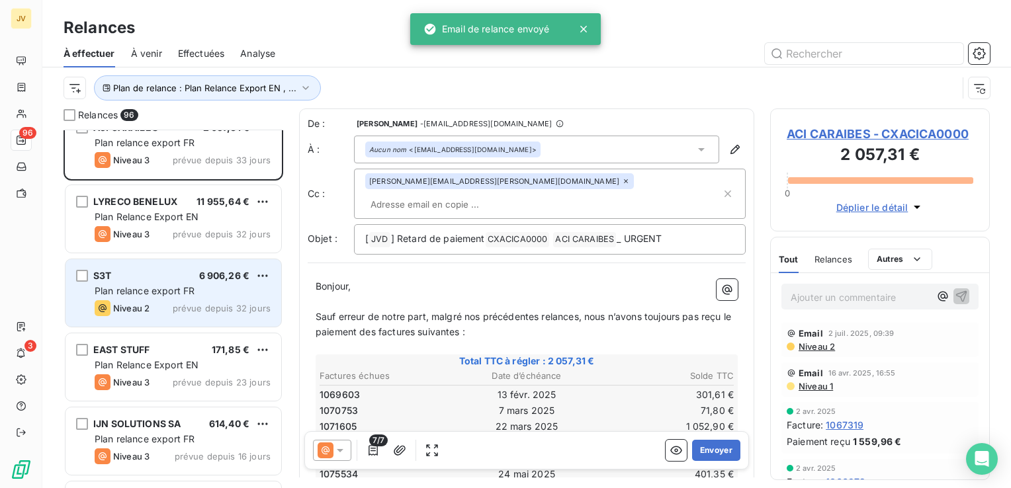
click at [146, 303] on span "Niveau 2" at bounding box center [131, 308] width 36 height 11
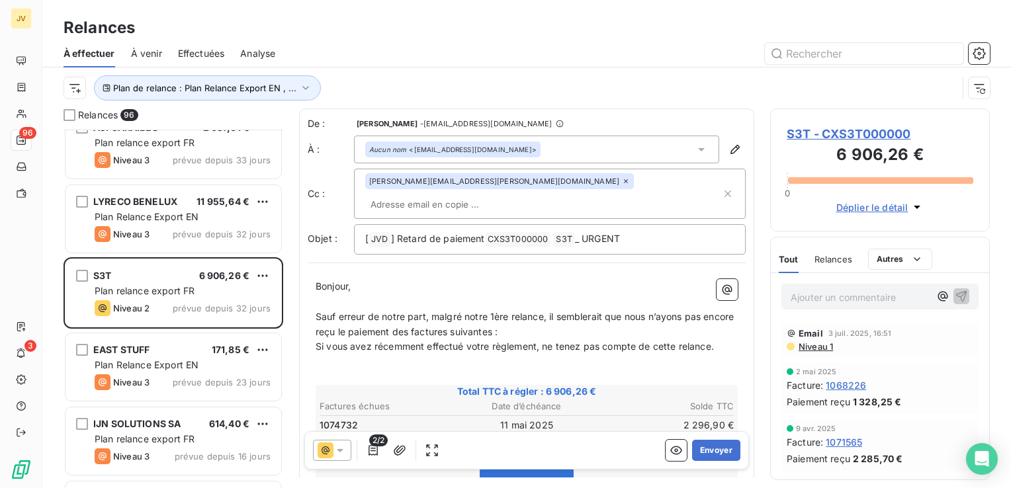
scroll to position [26, 0]
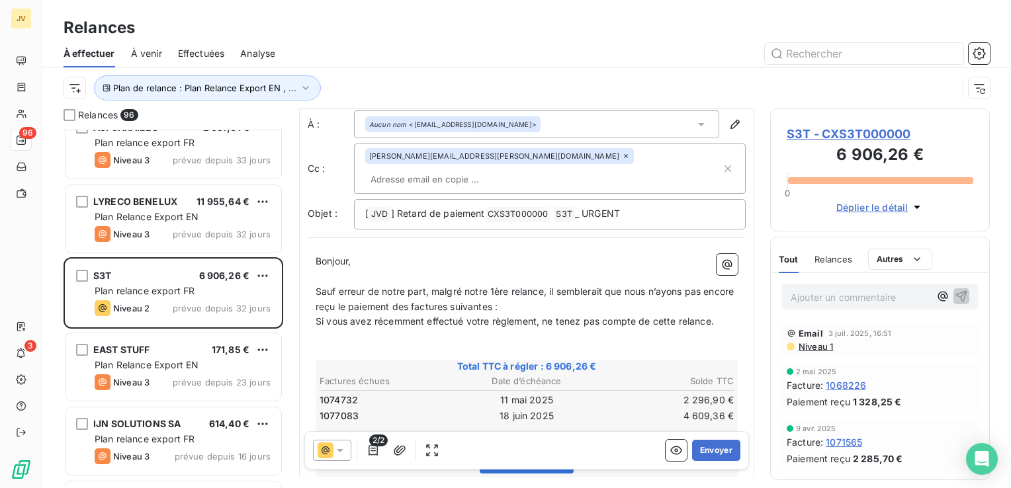
click at [333, 457] on icon at bounding box center [339, 450] width 13 height 13
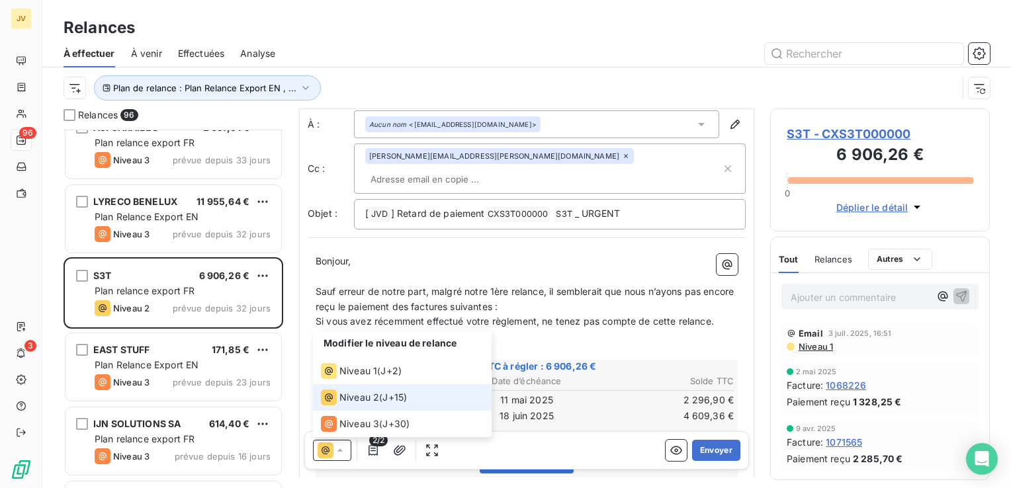
click at [363, 393] on span "Niveau 2" at bounding box center [359, 397] width 40 height 13
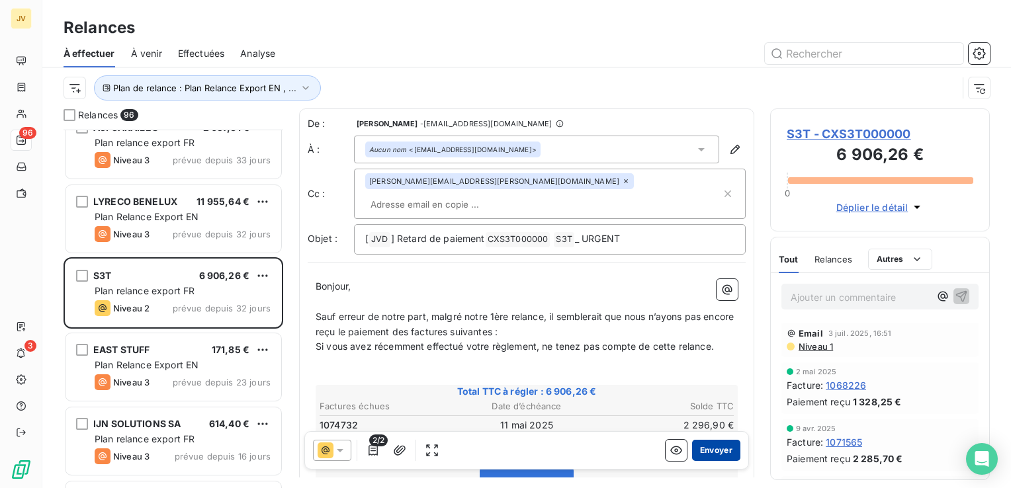
click at [699, 453] on button "Envoyer" at bounding box center [716, 450] width 48 height 21
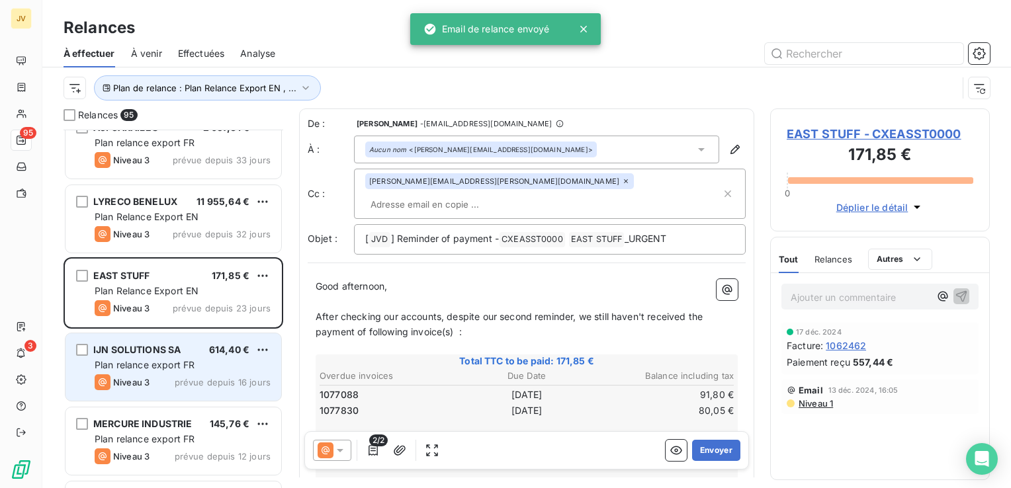
click at [175, 347] on span "IJN SOLUTIONS SA" at bounding box center [136, 349] width 87 height 11
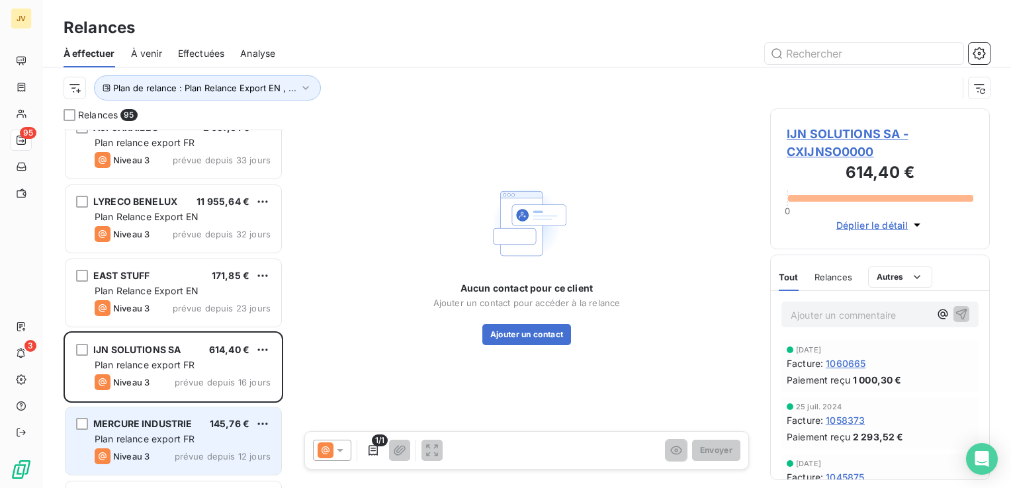
click at [171, 444] on span "Plan relance export FR" at bounding box center [145, 438] width 100 height 11
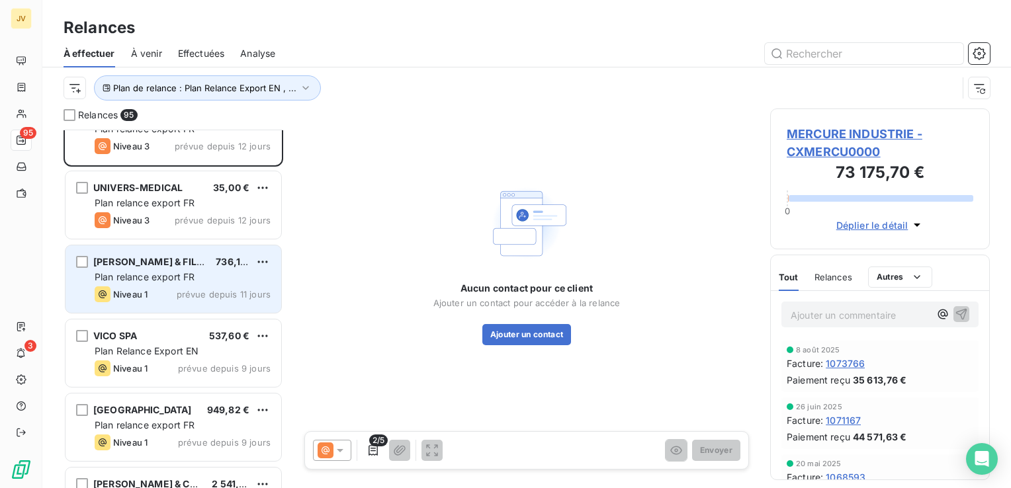
scroll to position [6118, 0]
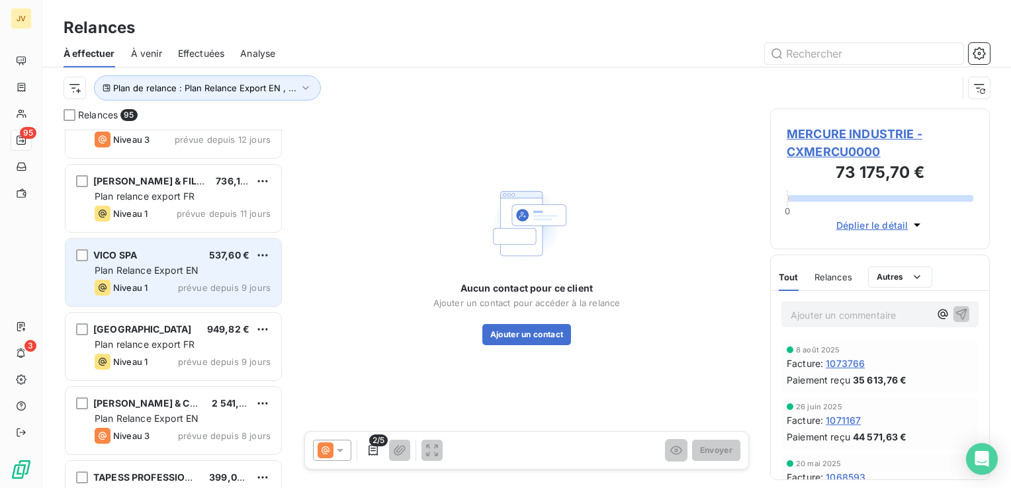
click at [174, 257] on div "VICO SPA 537,60 €" at bounding box center [183, 255] width 176 height 12
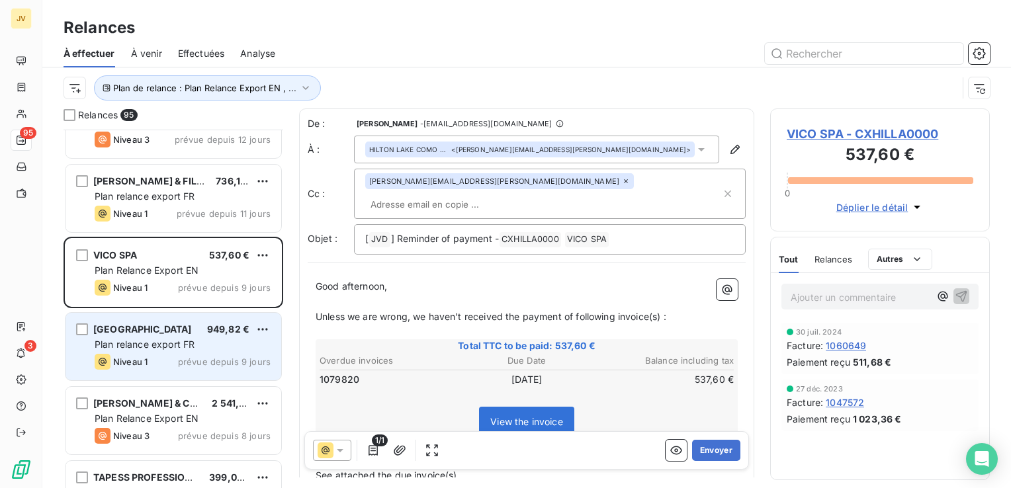
click at [171, 328] on span "[GEOGRAPHIC_DATA]" at bounding box center [142, 329] width 99 height 11
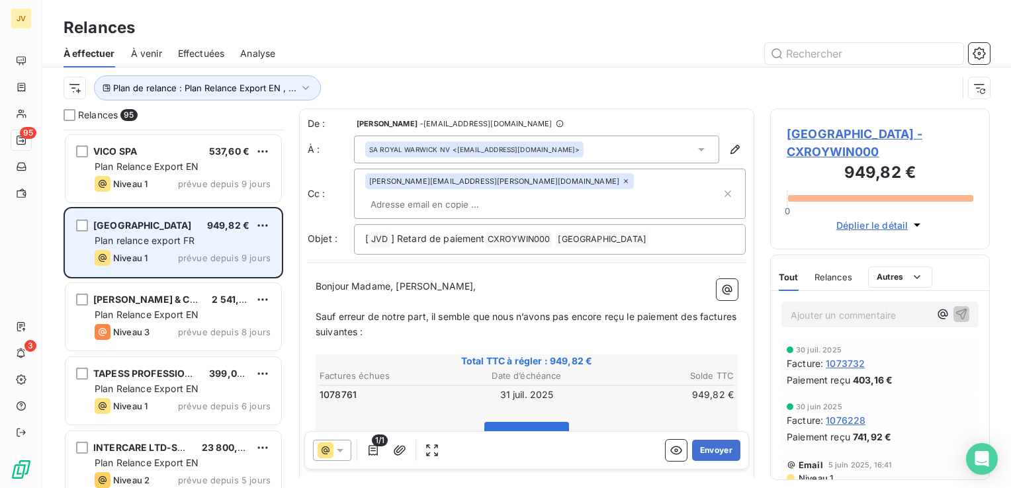
scroll to position [6223, 0]
click at [171, 328] on div "Niveau 3 prévue depuis 8 jours" at bounding box center [183, 332] width 176 height 16
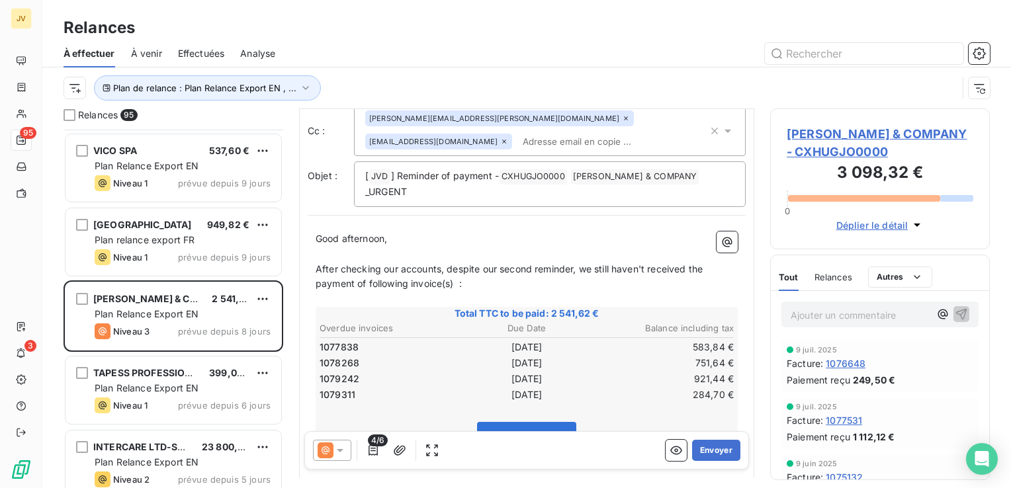
scroll to position [64, 0]
click at [335, 454] on icon at bounding box center [339, 450] width 13 height 13
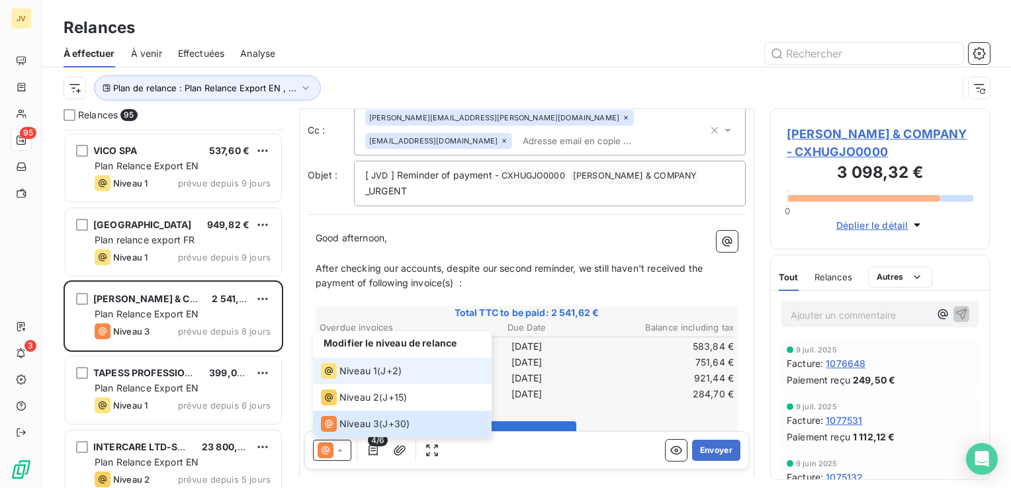
click at [379, 366] on div "Niveau 1 ( J+2 )" at bounding box center [361, 371] width 81 height 16
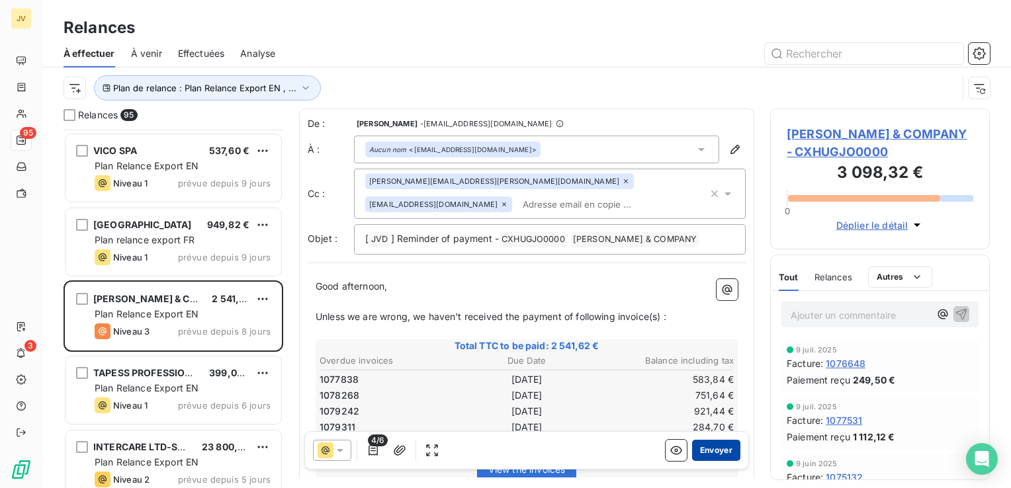
click at [730, 451] on button "Envoyer" at bounding box center [716, 450] width 48 height 21
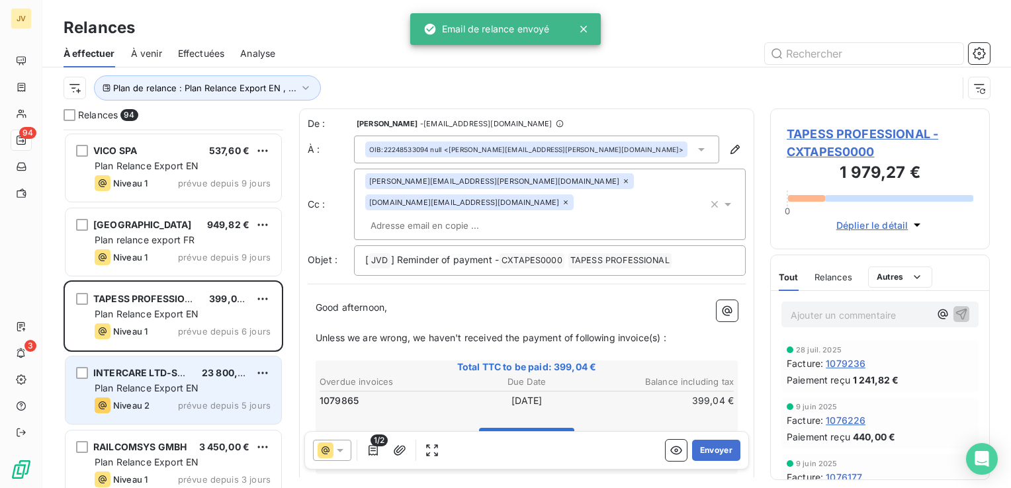
click at [190, 371] on span "INTERCARE LTD-SHJ-BR." at bounding box center [151, 372] width 116 height 11
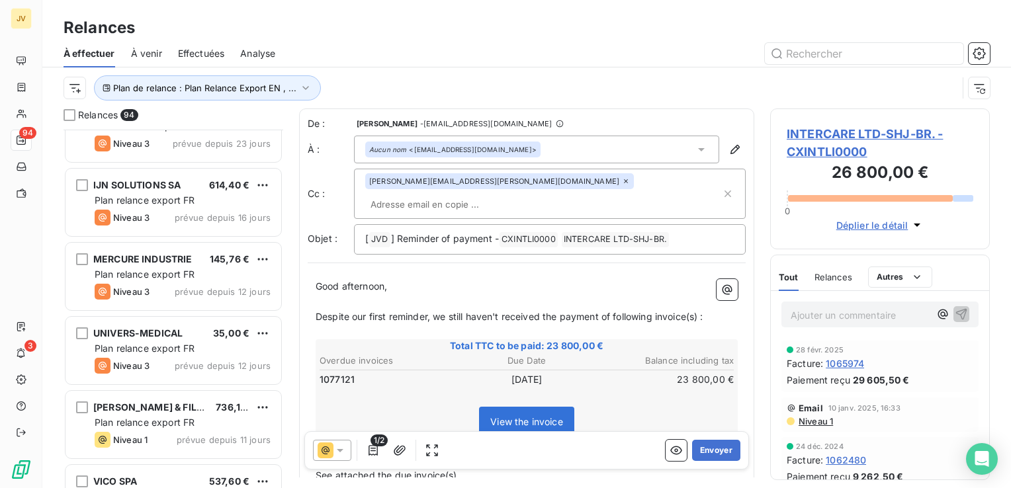
scroll to position [5897, 0]
